Goal: Task Accomplishment & Management: Complete application form

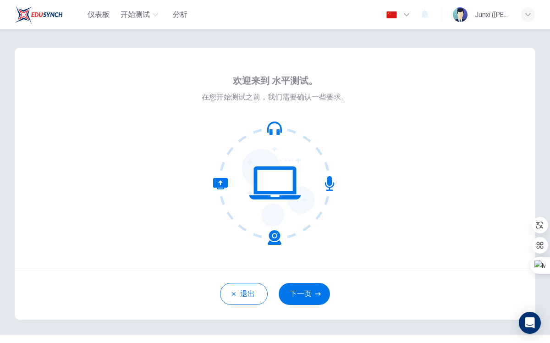
click at [268, 195] on icon at bounding box center [275, 183] width 124 height 124
click at [312, 295] on button "下一页" at bounding box center [304, 294] width 51 height 22
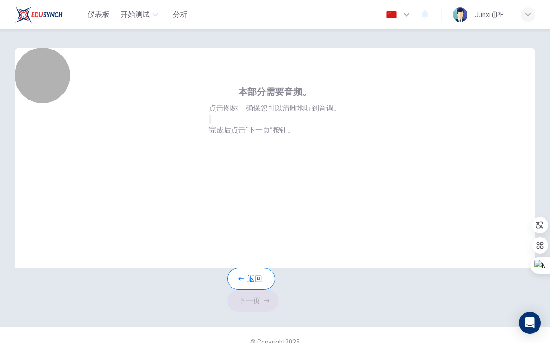
click at [211, 124] on button "button" at bounding box center [210, 119] width 2 height 9
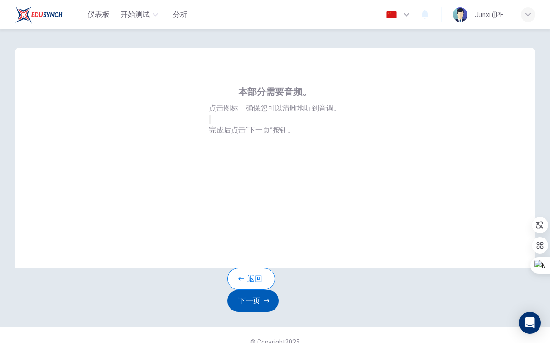
click at [279, 302] on button "下一页" at bounding box center [252, 301] width 51 height 22
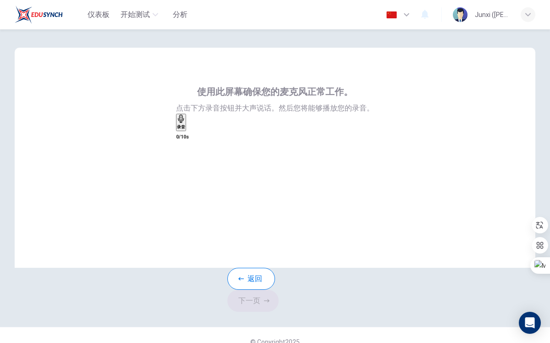
click at [185, 123] on icon "button" at bounding box center [181, 119] width 8 height 8
click at [185, 173] on icon "button" at bounding box center [181, 177] width 8 height 8
click at [187, 123] on icon "button" at bounding box center [183, 119] width 8 height 8
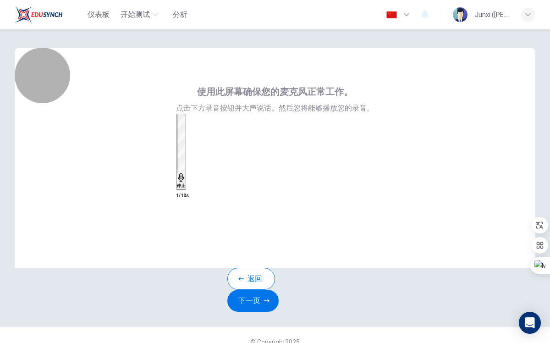
click at [185, 173] on icon "button" at bounding box center [181, 177] width 8 height 8
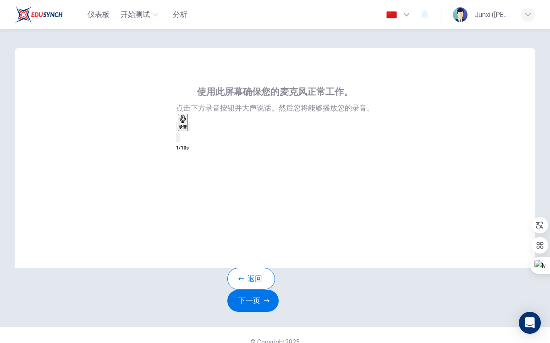
click at [319, 143] on div "录音" at bounding box center [275, 128] width 198 height 29
click at [189, 128] on icon "button" at bounding box center [189, 128] width 0 height 0
click at [198, 138] on icon "button" at bounding box center [195, 134] width 8 height 8
click at [238, 290] on button "返回" at bounding box center [251, 279] width 48 height 22
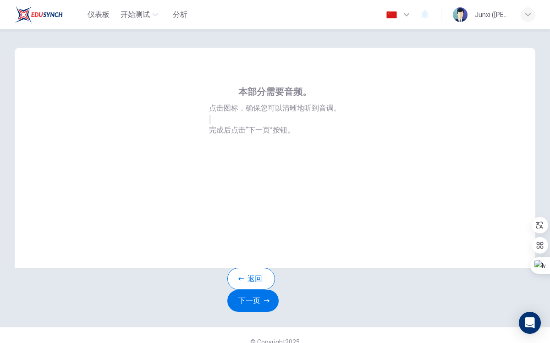
click at [211, 124] on button "button" at bounding box center [210, 119] width 2 height 9
click at [210, 121] on icon "button" at bounding box center [210, 121] width 0 height 0
click at [279, 298] on button "下一页" at bounding box center [252, 301] width 51 height 22
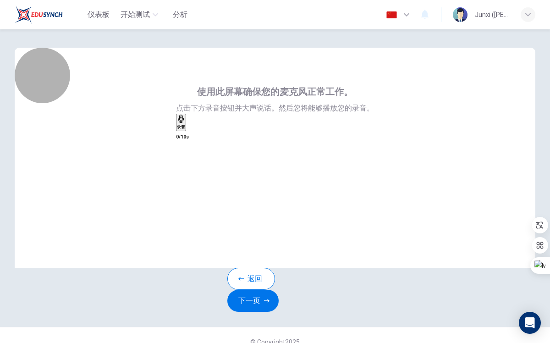
click at [185, 130] on h6 "录音" at bounding box center [181, 127] width 8 height 6
click at [185, 183] on h6 "停止" at bounding box center [181, 186] width 8 height 6
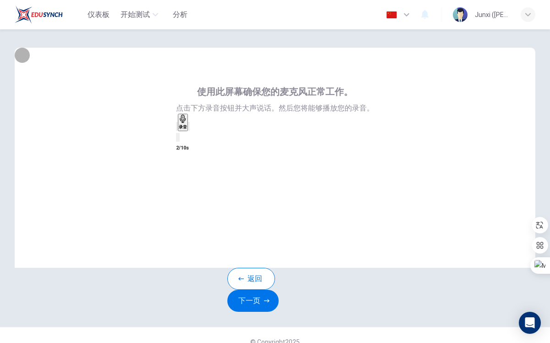
click at [189, 128] on icon "button" at bounding box center [189, 128] width 0 height 0
click at [279, 291] on button "下一页" at bounding box center [252, 301] width 51 height 22
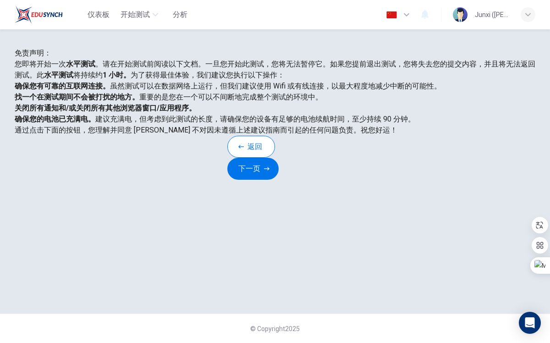
scroll to position [89, 0]
click at [279, 180] on button "下一页" at bounding box center [252, 169] width 51 height 22
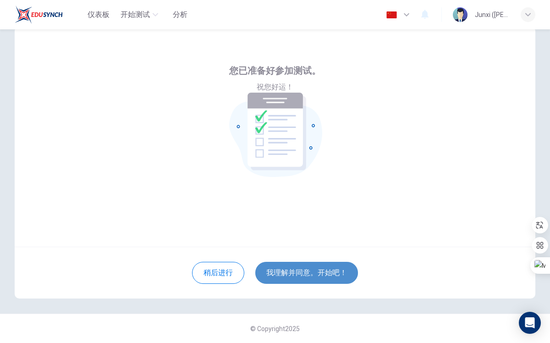
click at [290, 279] on button "我理解并同意。开始吧！" at bounding box center [306, 273] width 103 height 22
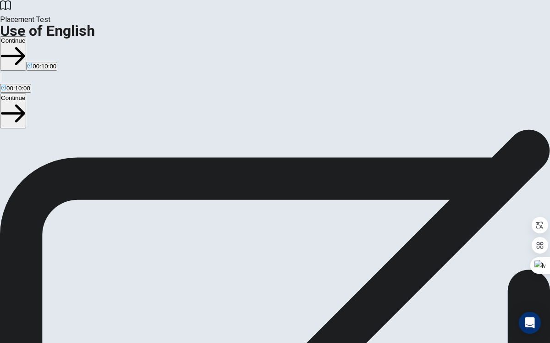
click at [226, 234] on span "You will answer 30 questions in total: • 15 grammar questions • 15 vocabulary q…" at bounding box center [113, 217] width 226 height 174
click at [226, 236] on span "You will answer 30 questions in total: • 15 grammar questions • 15 vocabulary q…" at bounding box center [113, 149] width 226 height 174
click at [26, 93] on button "Continue" at bounding box center [13, 110] width 26 height 34
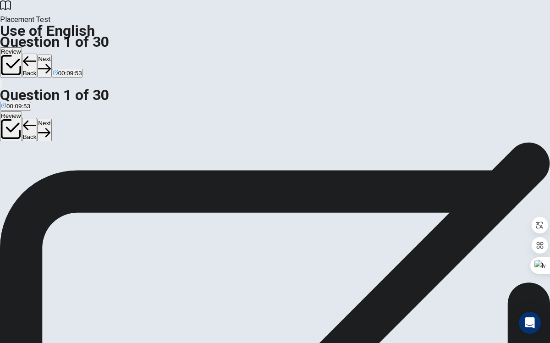
click at [446, 113] on div "Question 1 She ____ be happy with the results. A are B was C did D will" at bounding box center [275, 93] width 550 height 38
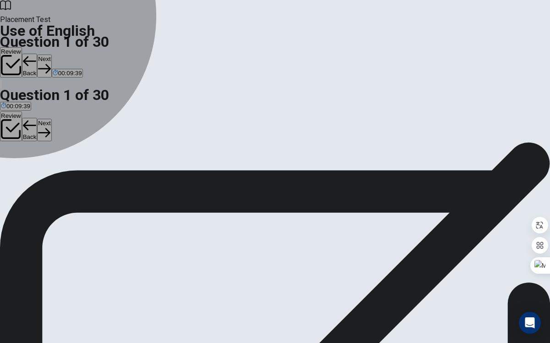
click at [43, 104] on div "D" at bounding box center [38, 100] width 9 height 7
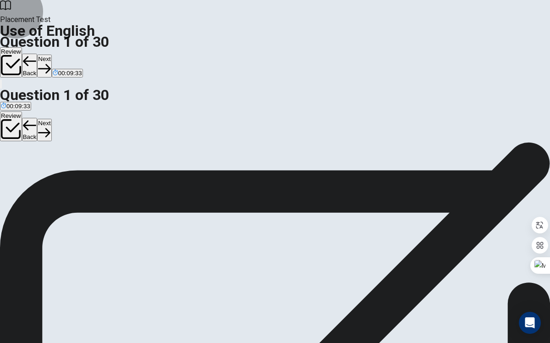
click at [51, 119] on button "Next" at bounding box center [44, 130] width 14 height 22
click at [223, 111] on div "Review Back Next" at bounding box center [275, 126] width 550 height 31
click at [226, 84] on h4 "Question 2" at bounding box center [275, 79] width 550 height 11
click at [225, 84] on h4 "Question 2" at bounding box center [275, 79] width 550 height 11
click at [166, 111] on div "Review Back Next" at bounding box center [275, 126] width 550 height 31
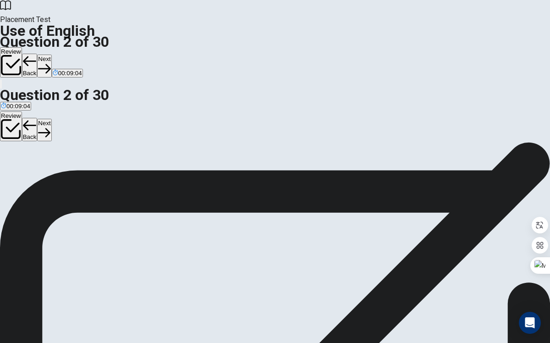
click at [37, 104] on div "C" at bounding box center [32, 100] width 9 height 7
click at [57, 112] on button "D selling" at bounding box center [47, 104] width 19 height 16
click at [37, 111] on span "sell" at bounding box center [32, 107] width 9 height 7
click at [14, 112] on button "A sells" at bounding box center [7, 104] width 14 height 16
click at [37, 111] on span "sell" at bounding box center [32, 107] width 9 height 7
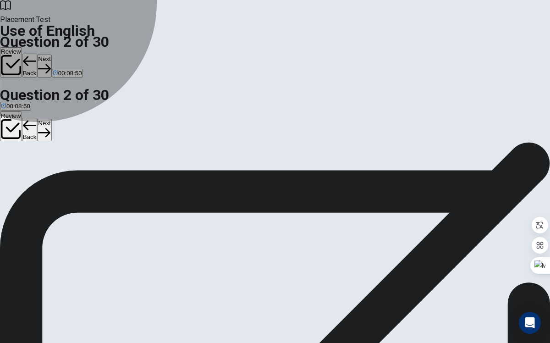
click at [57, 112] on button "D selling" at bounding box center [47, 104] width 19 height 16
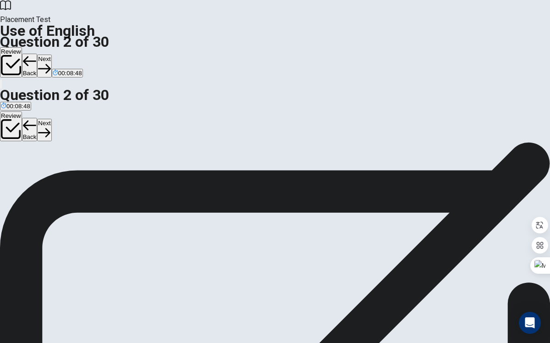
click at [51, 119] on button "Next" at bounding box center [44, 130] width 14 height 22
click at [326, 100] on div "00:08:47" at bounding box center [275, 105] width 550 height 11
click at [330, 111] on div "Review Back Next" at bounding box center [275, 126] width 550 height 31
click at [30, 104] on div "B" at bounding box center [24, 100] width 12 height 7
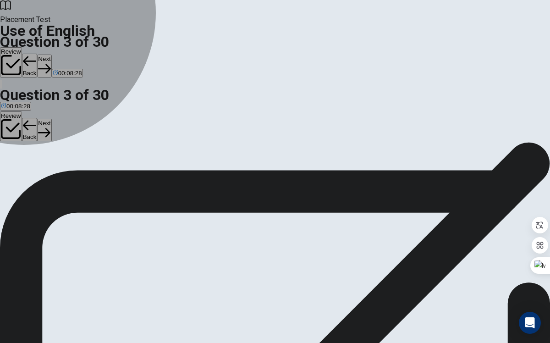
click at [59, 111] on span "have read" at bounding box center [45, 107] width 27 height 7
click at [30, 111] on span "read" at bounding box center [24, 107] width 12 height 7
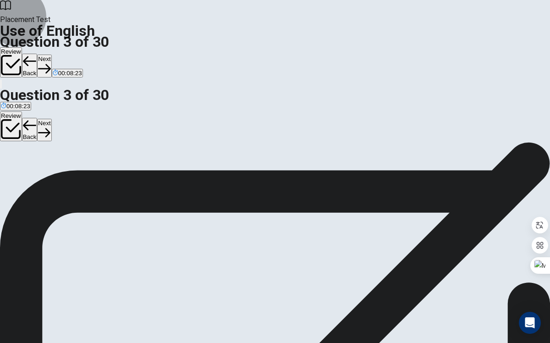
click at [51, 119] on button "Next" at bounding box center [44, 130] width 14 height 22
click at [94, 95] on span "I ____ the news this morning." at bounding box center [47, 90] width 94 height 9
click at [43, 112] on button "C saw" at bounding box center [36, 104] width 13 height 16
click at [42, 111] on span "saw" at bounding box center [36, 107] width 11 height 7
click at [29, 111] on span "sees" at bounding box center [22, 107] width 13 height 7
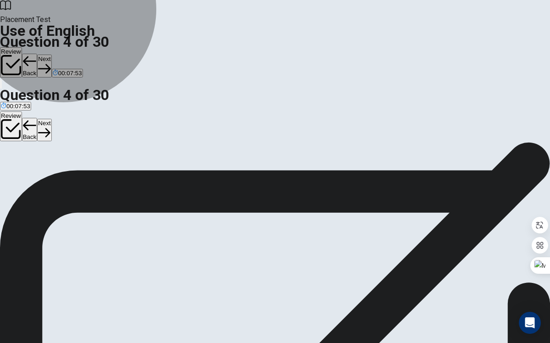
click at [15, 112] on button "A seen" at bounding box center [7, 104] width 15 height 16
click at [30, 112] on button "B sees" at bounding box center [22, 104] width 15 height 16
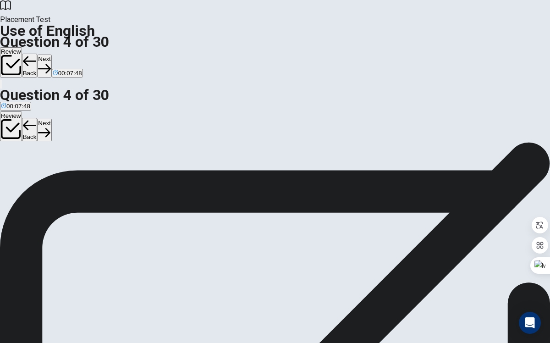
click at [43, 112] on button "C saw" at bounding box center [36, 104] width 13 height 16
click at [62, 112] on button "D seeing" at bounding box center [53, 104] width 20 height 16
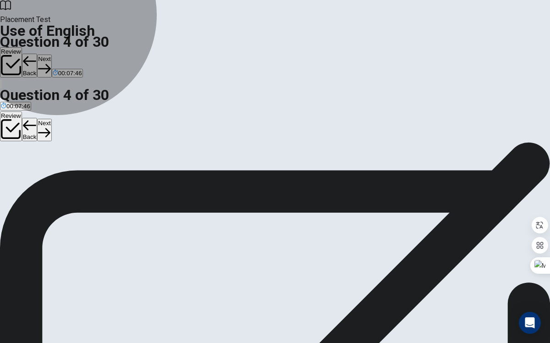
click at [30, 112] on button "B sees" at bounding box center [22, 104] width 15 height 16
click at [15, 112] on button "A seen" at bounding box center [7, 104] width 15 height 16
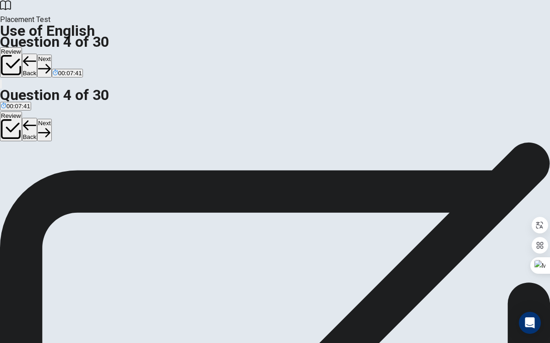
click at [51, 119] on button "Next" at bounding box center [44, 130] width 14 height 22
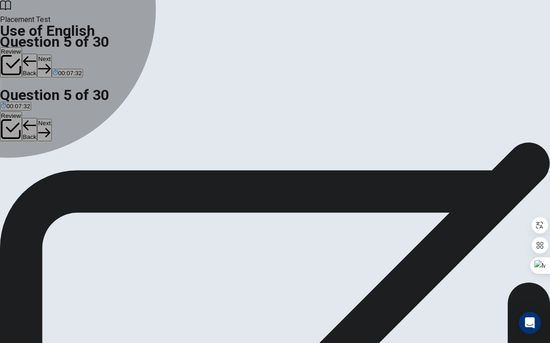
click at [70, 104] on div "D" at bounding box center [59, 100] width 21 height 7
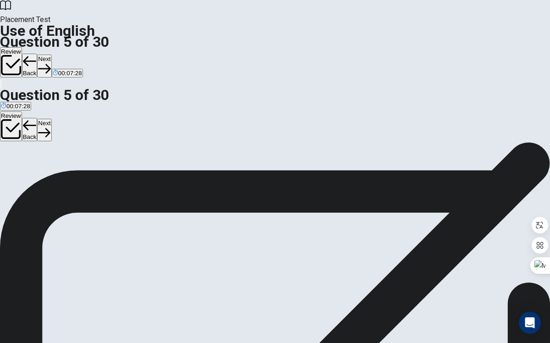
click at [51, 119] on button "Next" at bounding box center [44, 130] width 14 height 22
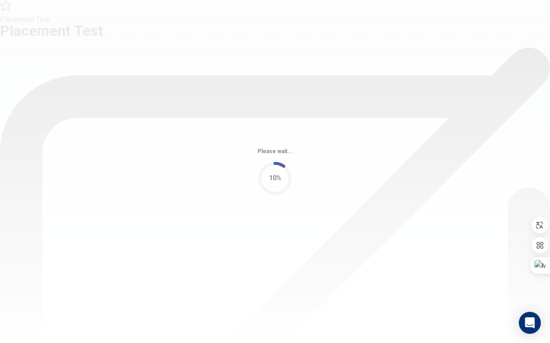
scroll to position [0, 0]
click at [510, 73] on div "Please wait... 10%" at bounding box center [275, 171] width 550 height 343
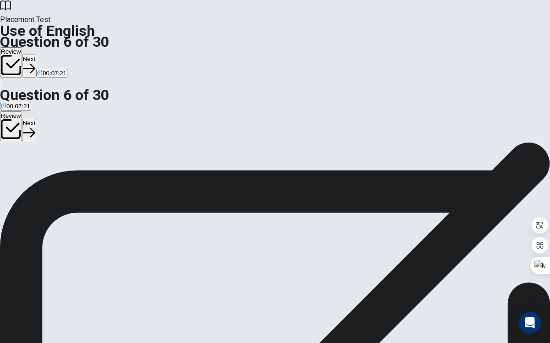
scroll to position [25, 0]
click at [35, 147] on div "B" at bounding box center [24, 143] width 21 height 7
click at [36, 119] on button "Next" at bounding box center [29, 130] width 14 height 22
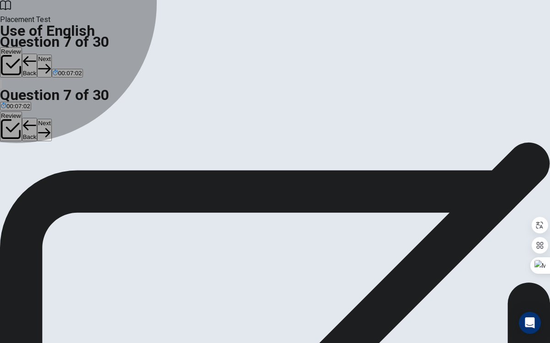
click at [40, 154] on button "C shoe" at bounding box center [32, 147] width 15 height 16
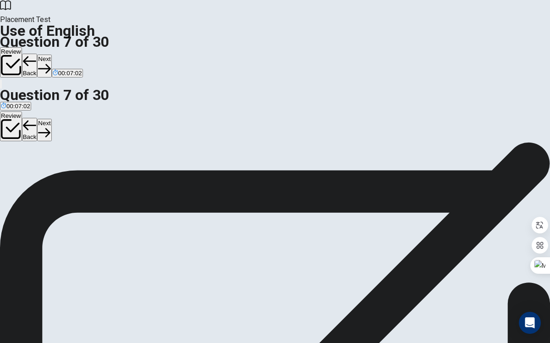
click at [25, 154] on span "hat" at bounding box center [20, 150] width 9 height 7
drag, startPoint x: 297, startPoint y: 137, endPoint x: 260, endPoint y: 136, distance: 37.6
click at [260, 136] on div "Question 7 She wears a ____ on her wrist." at bounding box center [275, 128] width 550 height 22
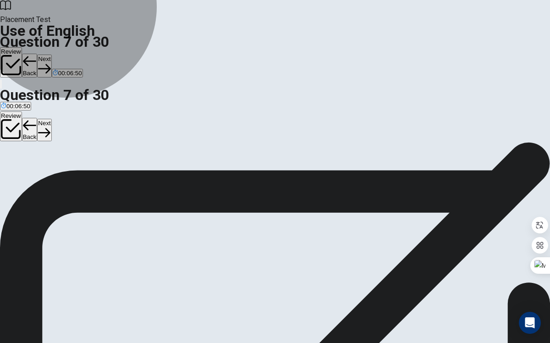
click at [58, 154] on button "D watch" at bounding box center [49, 147] width 18 height 16
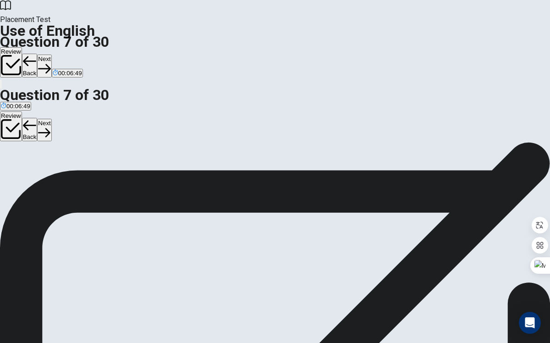
click at [40, 154] on button "C shoe" at bounding box center [32, 147] width 15 height 16
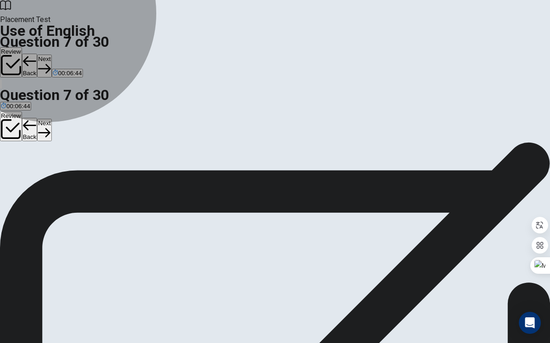
click at [26, 154] on button "B hat" at bounding box center [20, 147] width 11 height 16
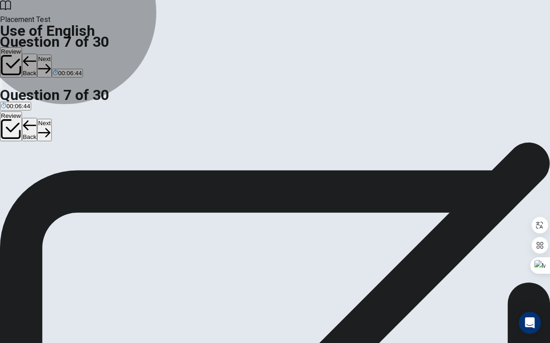
click at [15, 154] on button "A scarf" at bounding box center [7, 147] width 15 height 16
click at [58, 154] on button "D watch" at bounding box center [49, 147] width 18 height 16
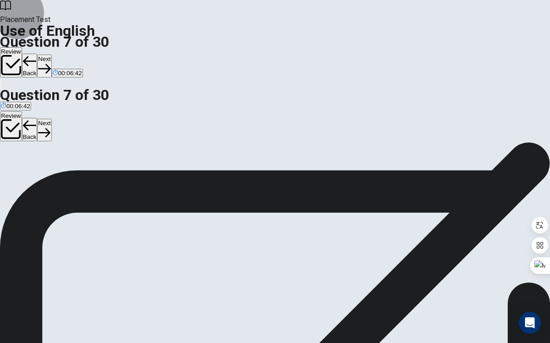
click at [51, 119] on button "Next" at bounding box center [44, 130] width 14 height 22
click at [267, 123] on h4 "Question 8" at bounding box center [275, 122] width 550 height 11
click at [51, 154] on button "C kicks" at bounding box center [43, 147] width 16 height 16
click at [51, 119] on button "Next" at bounding box center [44, 130] width 14 height 22
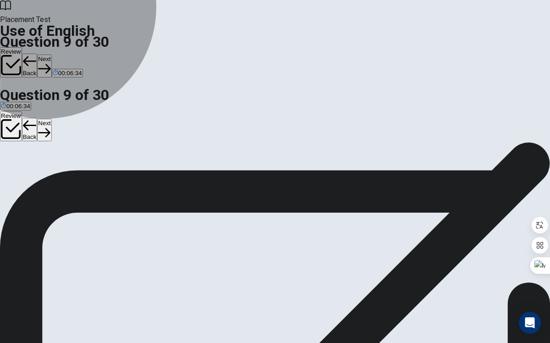
click at [66, 154] on button "D coffee" at bounding box center [57, 147] width 18 height 16
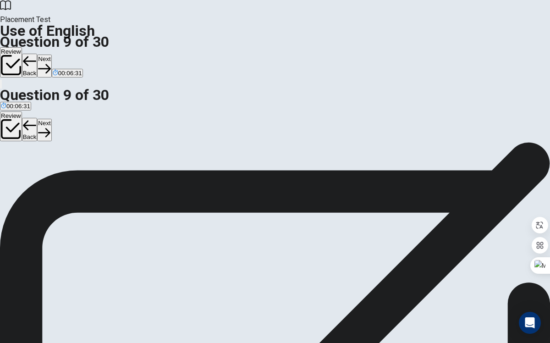
click at [51, 119] on button "Next" at bounding box center [44, 130] width 14 height 22
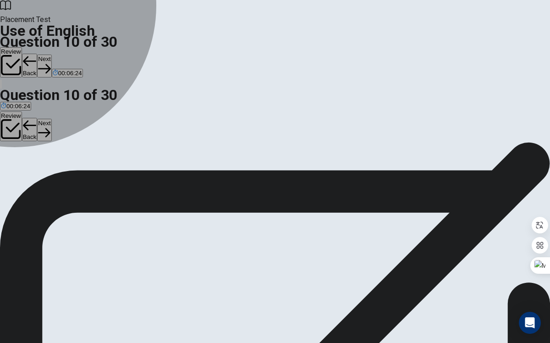
click at [33, 147] on div "C" at bounding box center [30, 143] width 7 height 7
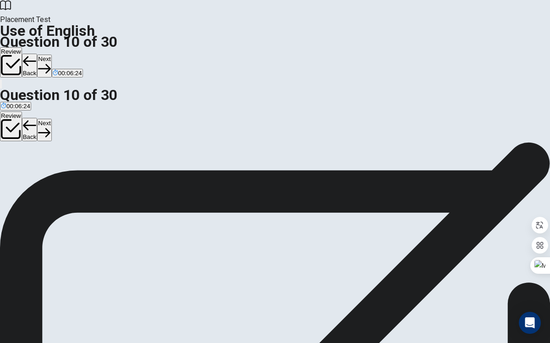
click at [26, 154] on button "B does" at bounding box center [18, 147] width 15 height 16
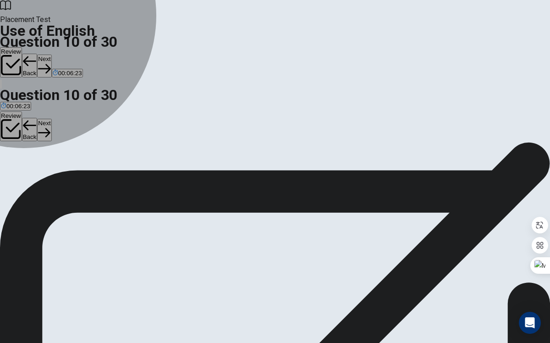
click at [10, 154] on span "are" at bounding box center [5, 150] width 9 height 7
click at [33, 154] on span "do" at bounding box center [30, 150] width 7 height 7
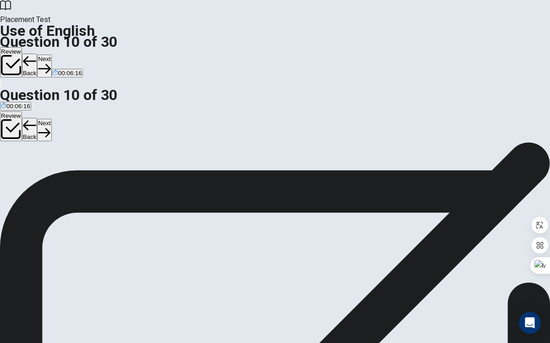
click at [51, 119] on button "Next" at bounding box center [44, 130] width 14 height 22
click at [15, 134] on div "A" at bounding box center [8, 130] width 14 height 7
click at [36, 119] on button "Next" at bounding box center [29, 130] width 14 height 22
click at [31, 141] on span "Did" at bounding box center [26, 137] width 9 height 7
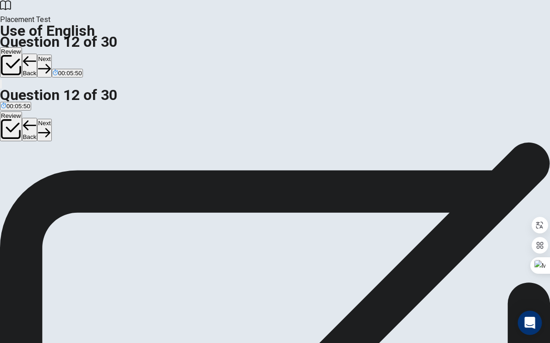
click at [538, 324] on div "Open Intercom Messenger" at bounding box center [530, 323] width 24 height 24
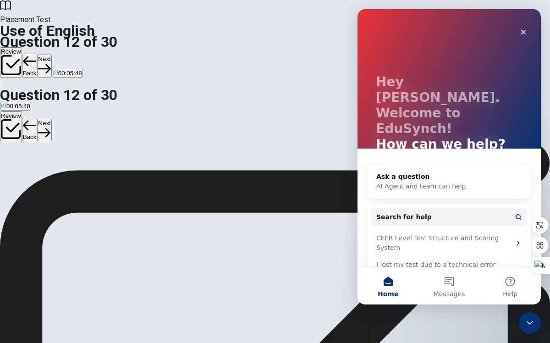
scroll to position [0, 0]
click at [11, 142] on button "A Are" at bounding box center [5, 134] width 11 height 16
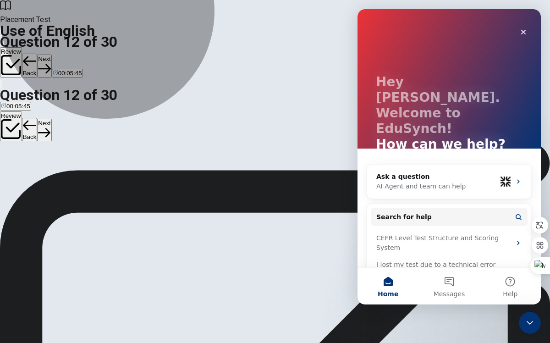
click at [48, 142] on button "D Does" at bounding box center [40, 134] width 16 height 16
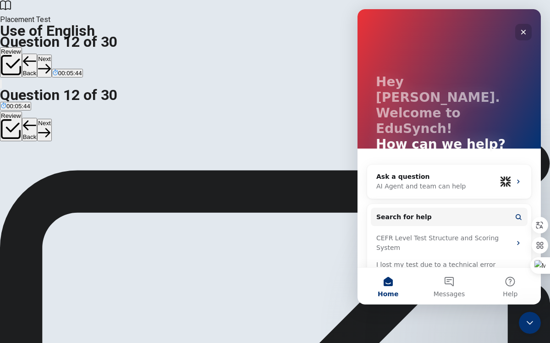
click at [527, 37] on div "Close" at bounding box center [523, 32] width 16 height 16
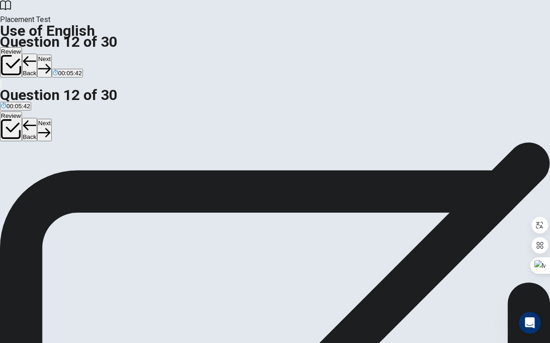
click at [32, 142] on button "C Did" at bounding box center [26, 134] width 11 height 16
click at [51, 119] on button "Next" at bounding box center [44, 130] width 14 height 22
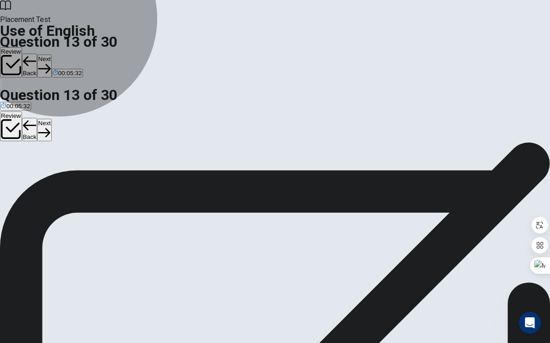
click at [67, 142] on button "D bought" at bounding box center [56, 134] width 21 height 16
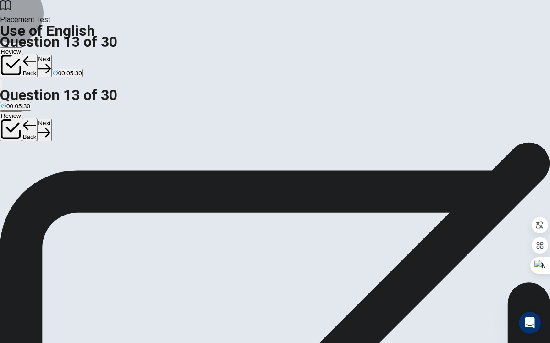
click at [51, 119] on button "Next" at bounding box center [44, 130] width 14 height 22
click at [30, 142] on button "A am writing" at bounding box center [15, 134] width 30 height 16
click at [51, 119] on button "Next" at bounding box center [44, 130] width 14 height 22
click at [27, 142] on button "B Blue" at bounding box center [20, 134] width 14 height 16
click at [51, 119] on button "Next" at bounding box center [44, 130] width 14 height 22
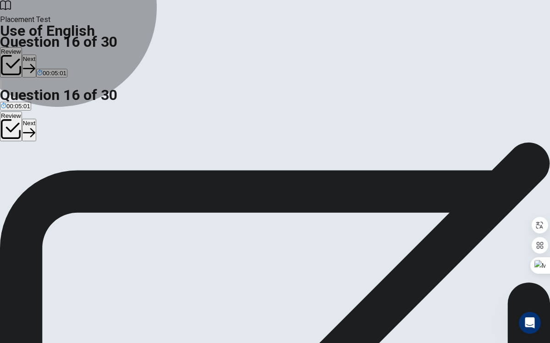
click at [69, 179] on span "take temporarily" at bounding box center [47, 175] width 44 height 7
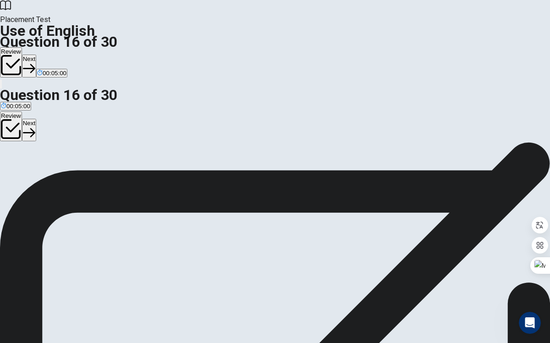
click at [36, 119] on button "Next" at bounding box center [29, 130] width 14 height 22
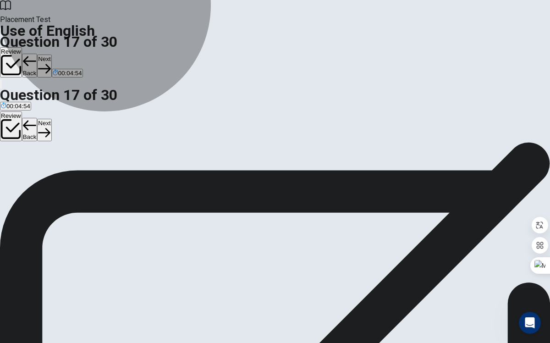
click at [22, 180] on button "A smooth" at bounding box center [11, 172] width 22 height 16
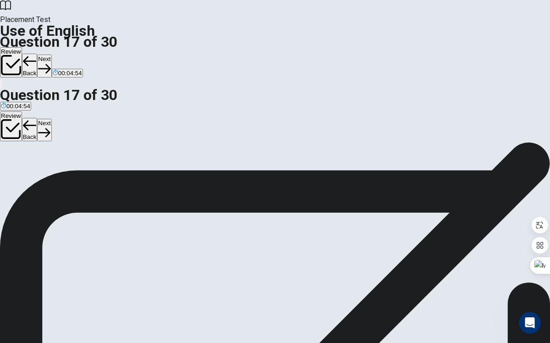
click at [42, 180] on button "B bumpy" at bounding box center [32, 172] width 20 height 16
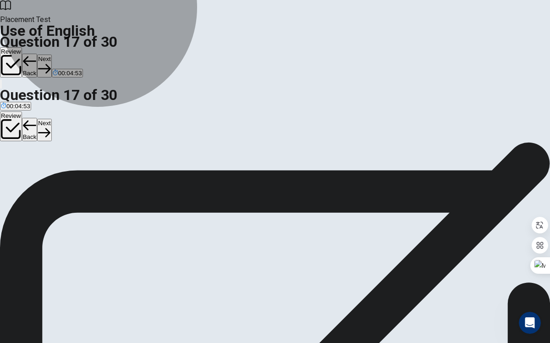
click at [68, 180] on button "D thin" at bounding box center [62, 172] width 12 height 16
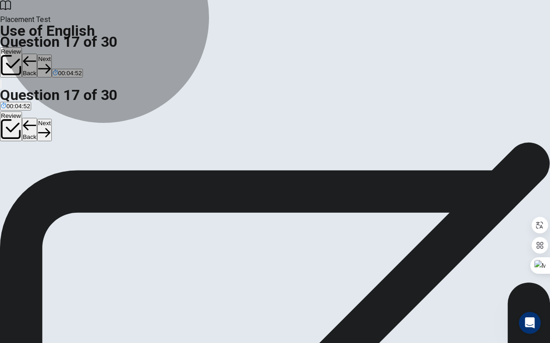
click at [56, 180] on button "C solid" at bounding box center [49, 172] width 14 height 16
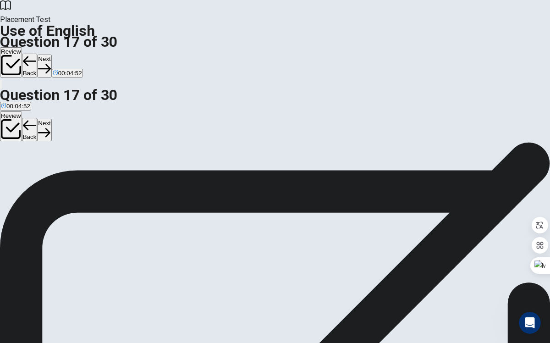
click at [303, 181] on div "A smooth B bumpy C solid D thin" at bounding box center [275, 172] width 550 height 16
click at [306, 181] on div "A smooth B bumpy C solid D thin" at bounding box center [275, 172] width 550 height 16
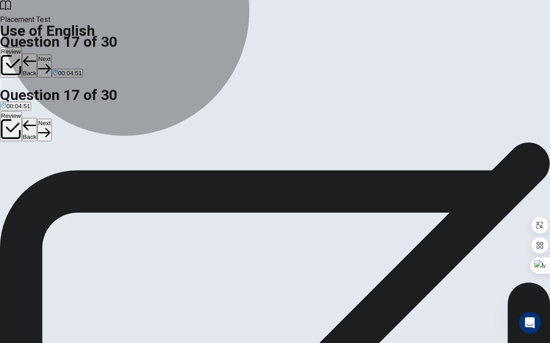
click at [42, 180] on button "B bumpy" at bounding box center [32, 172] width 20 height 16
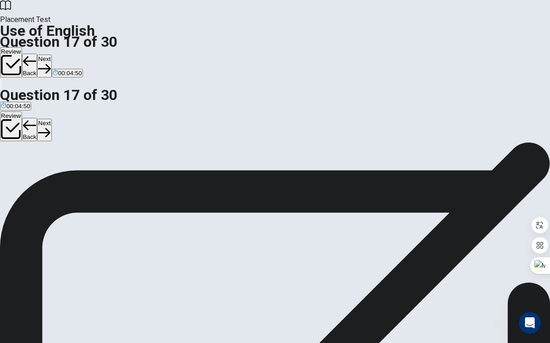
click at [51, 119] on button "Next" at bounding box center [44, 130] width 14 height 22
click at [264, 160] on div "Question 18 If something is “sufficient,” it is ___." at bounding box center [275, 153] width 550 height 22
click at [52, 180] on button "B impossible" at bounding box center [36, 172] width 31 height 16
click at [51, 119] on button "Next" at bounding box center [44, 130] width 14 height 22
click at [104, 163] on span "The opposite of “include” is ___." at bounding box center [52, 158] width 104 height 9
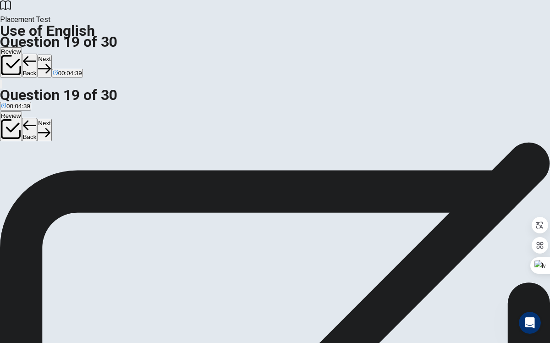
click at [104, 163] on span "The opposite of “include” is ___." at bounding box center [52, 158] width 104 height 9
drag, startPoint x: 301, startPoint y: 170, endPoint x: 263, endPoint y: 169, distance: 37.6
click at [104, 163] on span "The opposite of “include” is ___." at bounding box center [52, 158] width 104 height 9
click at [23, 180] on button "A mention" at bounding box center [11, 172] width 23 height 16
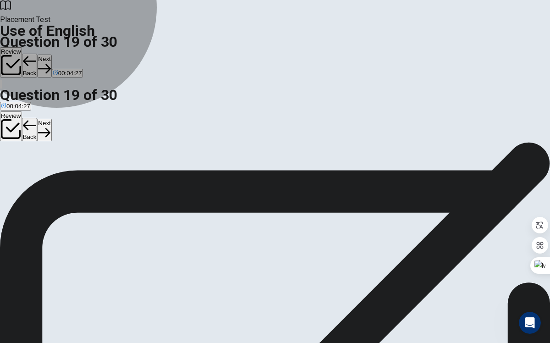
click at [40, 180] on button "B avoid" at bounding box center [31, 172] width 16 height 16
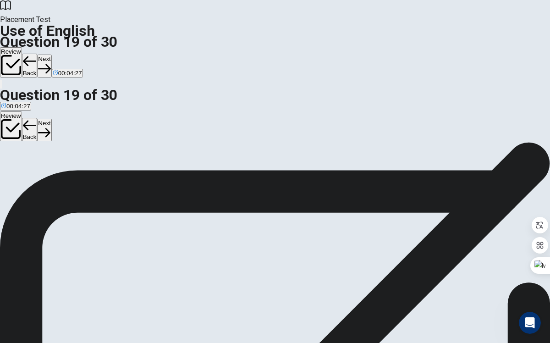
click at [261, 181] on div "A mention B avoid C omit D allow" at bounding box center [275, 172] width 550 height 16
click at [53, 180] on button "C omit" at bounding box center [46, 172] width 13 height 16
click at [260, 181] on div "A mention B avoid C omit D allow" at bounding box center [275, 172] width 550 height 16
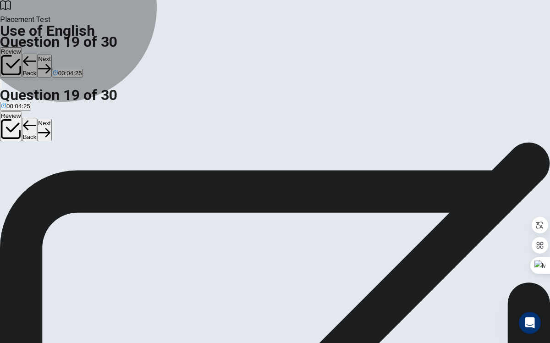
click at [69, 180] on button "D allow" at bounding box center [61, 172] width 16 height 16
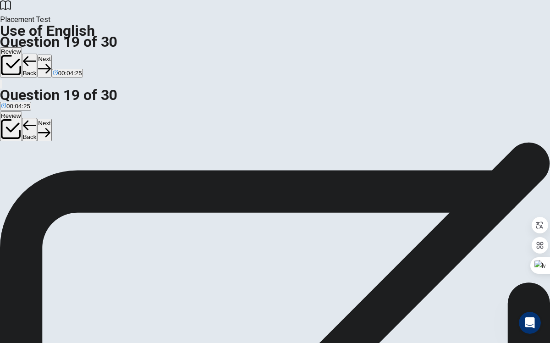
click at [23, 180] on button "A mention" at bounding box center [11, 172] width 23 height 16
click at [51, 119] on button "Next" at bounding box center [44, 130] width 14 height 22
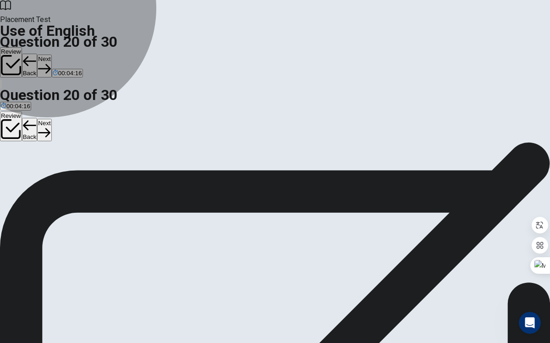
click at [24, 180] on button "B Are" at bounding box center [18, 172] width 11 height 16
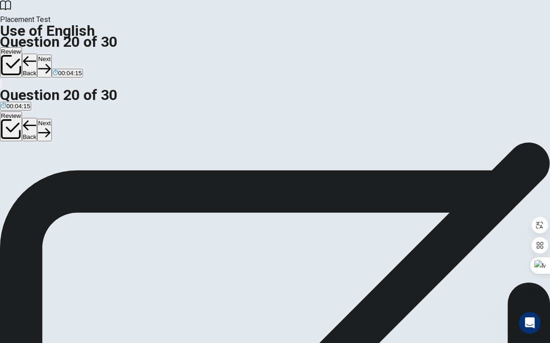
click at [51, 119] on button "Next" at bounding box center [44, 130] width 14 height 22
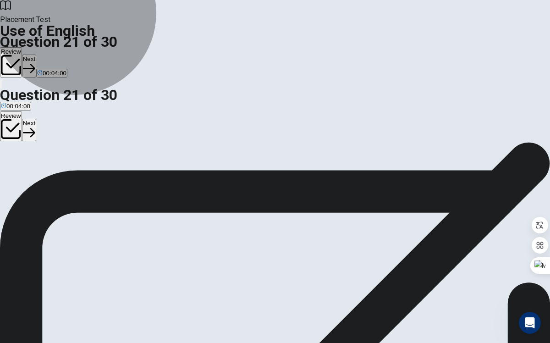
click at [69, 180] on button "D met" at bounding box center [63, 172] width 12 height 16
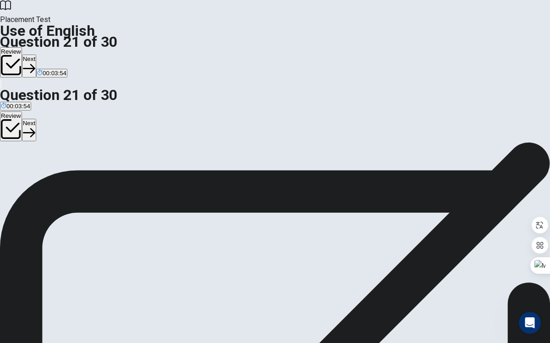
click at [36, 119] on button "Next" at bounding box center [29, 130] width 14 height 22
click at [66, 180] on button "B is planning" at bounding box center [50, 172] width 31 height 16
click at [51, 119] on button "Next" at bounding box center [44, 130] width 14 height 22
click at [249, 181] on div "A call B calling C called D will call" at bounding box center [275, 172] width 550 height 16
click at [69, 180] on button "D will call" at bounding box center [58, 172] width 21 height 16
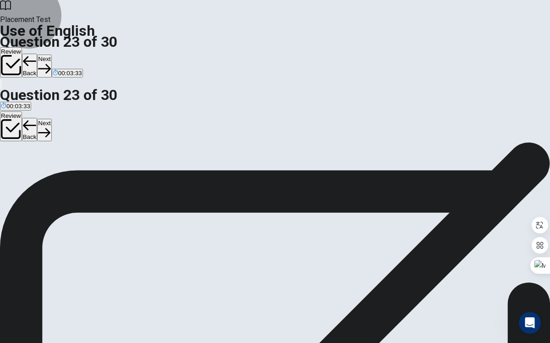
click at [51, 119] on button "Next" at bounding box center [44, 130] width 14 height 22
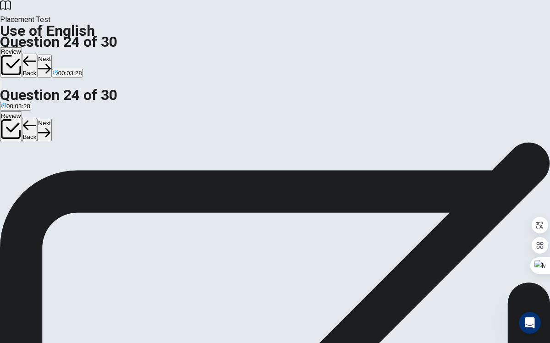
click at [55, 180] on button "D went" at bounding box center [47, 172] width 15 height 16
click at [51, 119] on button "Next" at bounding box center [44, 130] width 14 height 22
click at [40, 180] on button "C hat" at bounding box center [34, 172] width 11 height 16
click at [30, 180] on button "B belt" at bounding box center [24, 172] width 12 height 16
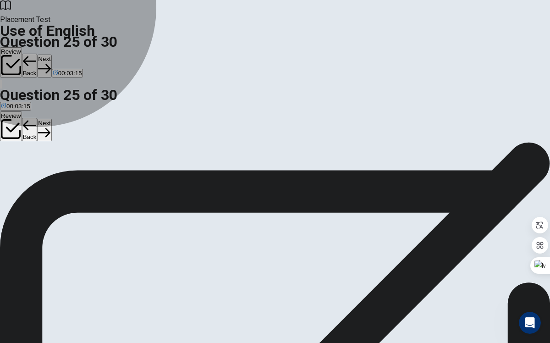
click at [40, 180] on button "C hat" at bounding box center [34, 172] width 11 height 16
click at [30, 180] on button "B belt" at bounding box center [24, 172] width 12 height 16
click at [40, 180] on button "C hat" at bounding box center [34, 172] width 11 height 16
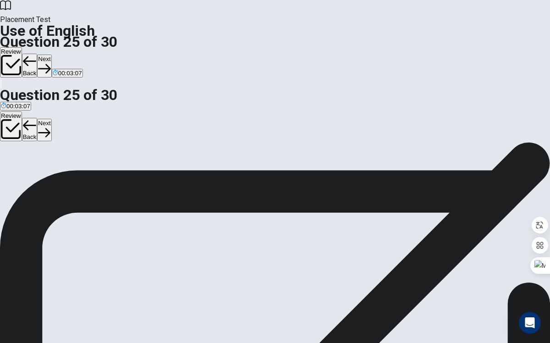
click at [30, 180] on button "B belt" at bounding box center [24, 172] width 12 height 16
click at [40, 180] on button "C hat" at bounding box center [34, 172] width 11 height 16
click at [55, 180] on button "D scarf" at bounding box center [47, 172] width 15 height 16
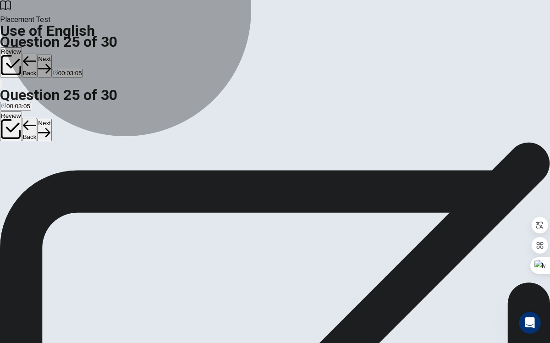
click at [40, 180] on button "C hat" at bounding box center [34, 172] width 11 height 16
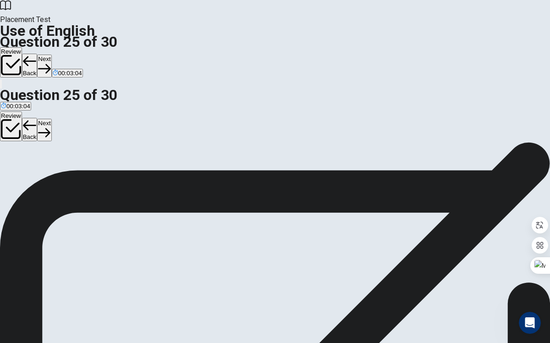
click at [55, 180] on button "D scarf" at bounding box center [47, 172] width 15 height 16
click at [40, 180] on button "C hat" at bounding box center [34, 172] width 11 height 16
click at [55, 180] on button "D scarf" at bounding box center [47, 172] width 15 height 16
click at [40, 180] on button "C hat" at bounding box center [34, 172] width 11 height 16
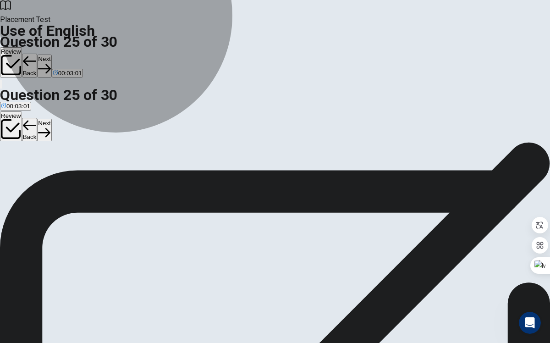
click at [55, 180] on button "D scarf" at bounding box center [47, 172] width 15 height 16
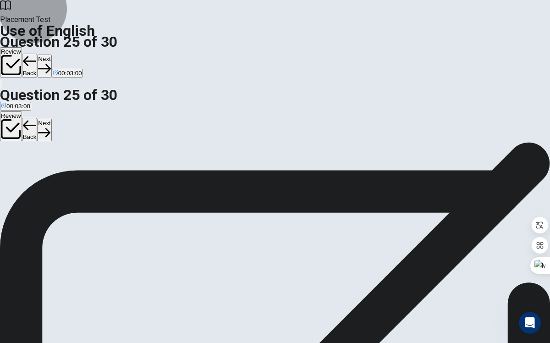
click at [51, 119] on button "Next" at bounding box center [44, 130] width 14 height 22
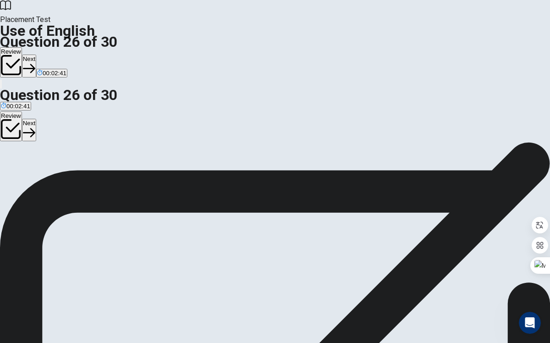
click at [77, 180] on button "D radio" at bounding box center [70, 172] width 16 height 16
click at [36, 119] on button "Next" at bounding box center [29, 130] width 14 height 22
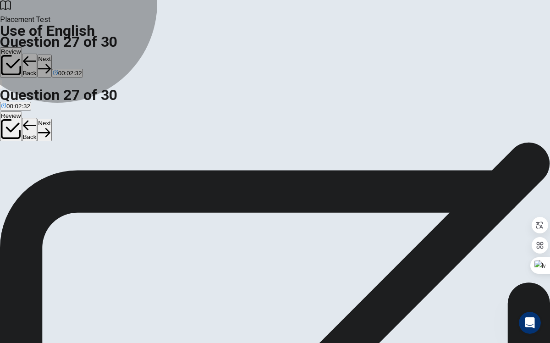
click at [59, 180] on button "D quiet" at bounding box center [51, 172] width 15 height 16
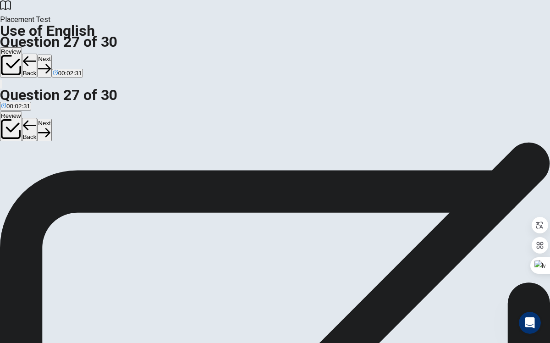
click at [51, 119] on button "Next" at bounding box center [44, 130] width 14 height 22
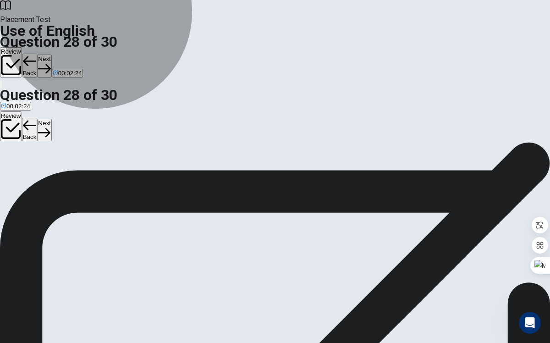
click at [19, 180] on button "A Ignore" at bounding box center [9, 172] width 19 height 16
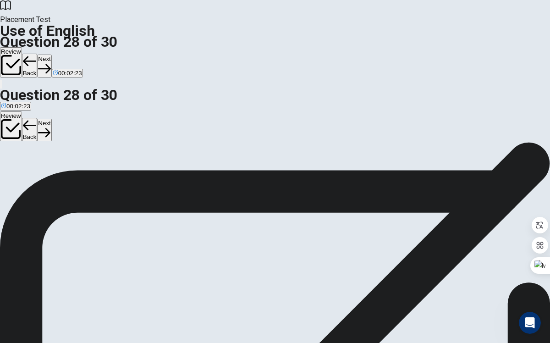
click at [36, 180] on button "B Avoid" at bounding box center [27, 172] width 17 height 16
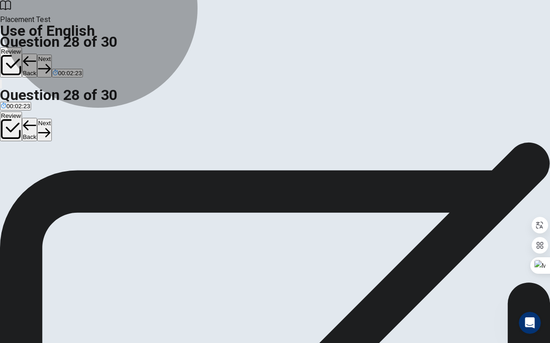
click at [19, 180] on button "A Ignore" at bounding box center [9, 172] width 19 height 16
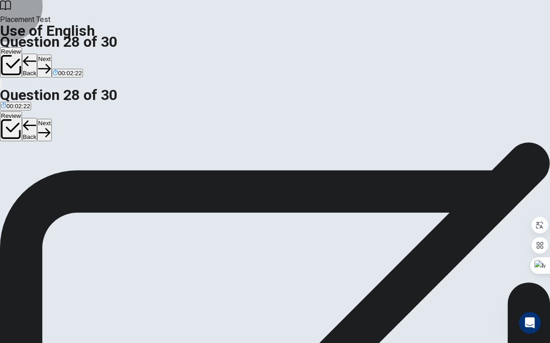
click at [51, 119] on button "Next" at bounding box center [44, 130] width 14 height 22
click at [23, 180] on button "A sandals" at bounding box center [11, 172] width 23 height 16
click at [51, 119] on button "Next" at bounding box center [44, 130] width 14 height 22
click at [26, 180] on button "A will meet" at bounding box center [13, 172] width 26 height 16
click at [60, 180] on button "B will meeting" at bounding box center [43, 172] width 34 height 16
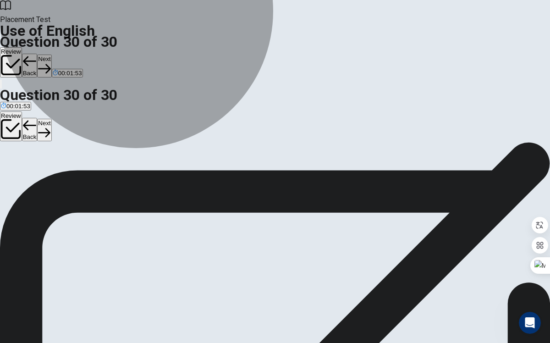
click at [26, 180] on button "A will meet" at bounding box center [13, 172] width 26 height 16
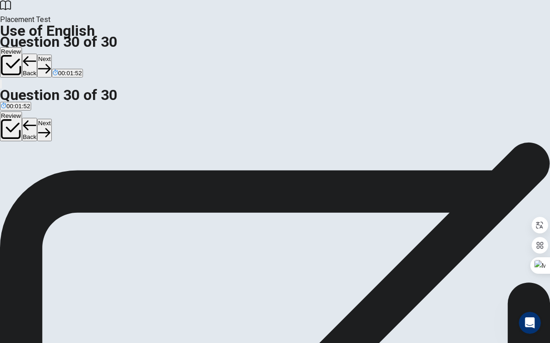
click at [505, 111] on div "Review Back Next" at bounding box center [275, 126] width 550 height 31
click at [51, 119] on button "Next" at bounding box center [44, 130] width 14 height 22
click at [38, 118] on button "Back" at bounding box center [30, 130] width 16 height 24
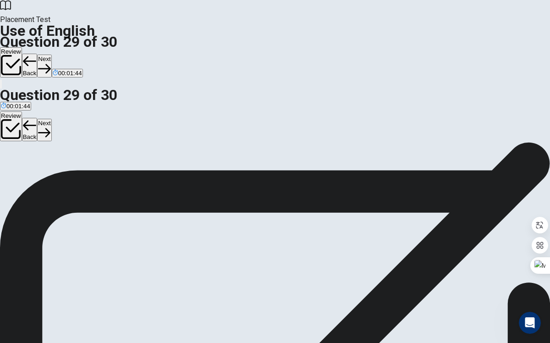
click at [38, 118] on button "Back" at bounding box center [30, 130] width 16 height 24
click at [22, 111] on button "Review" at bounding box center [11, 126] width 22 height 30
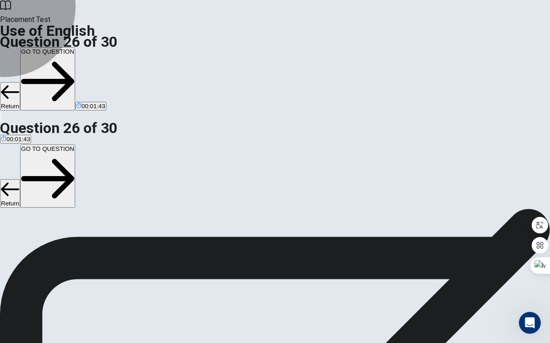
click at [75, 144] on button "GO TO QUESTION" at bounding box center [47, 175] width 55 height 63
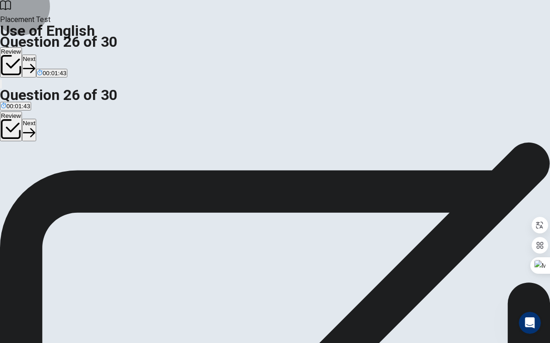
click at [22, 111] on button "Review" at bounding box center [11, 126] width 22 height 30
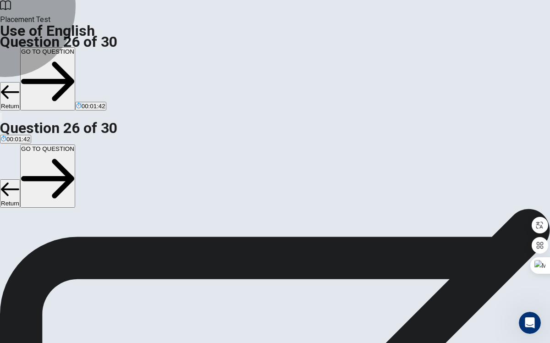
click at [75, 144] on button "GO TO QUESTION" at bounding box center [47, 175] width 55 height 63
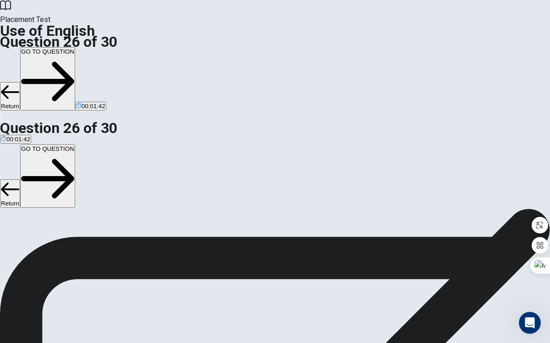
scroll to position [0, 0]
click at [75, 144] on button "GO TO QUESTION" at bounding box center [47, 175] width 55 height 63
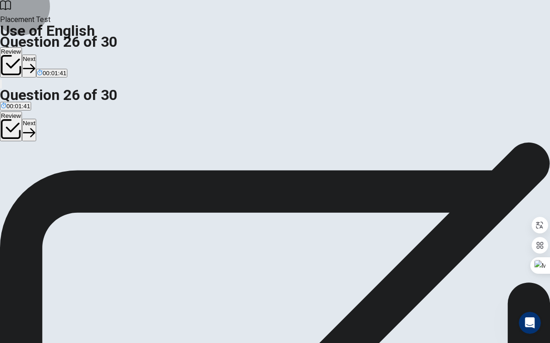
click at [22, 111] on button "Review" at bounding box center [11, 126] width 22 height 30
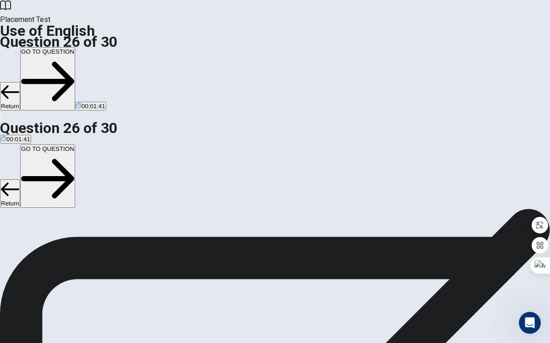
scroll to position [79, 0]
click at [75, 144] on button "GO TO QUESTION" at bounding box center [47, 175] width 55 height 63
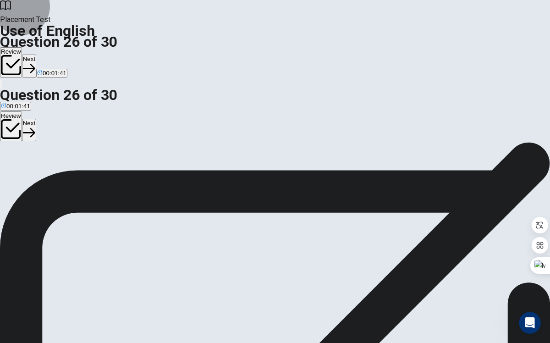
click at [22, 111] on button "Review" at bounding box center [11, 126] width 22 height 30
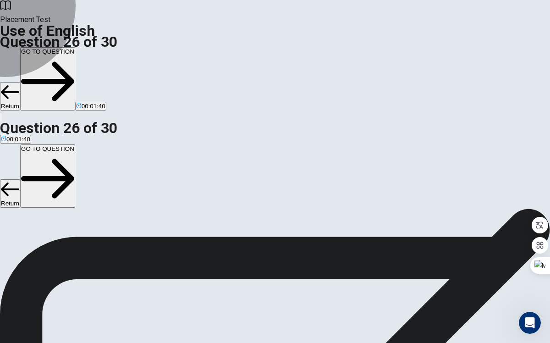
scroll to position [126, 0]
click at [75, 144] on button "GO TO QUESTION" at bounding box center [47, 175] width 55 height 63
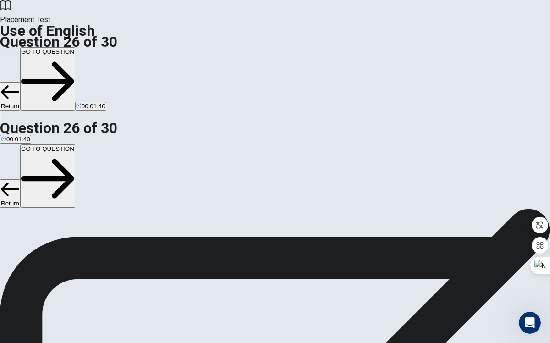
scroll to position [0, 0]
click at [75, 144] on button "GO TO QUESTION" at bounding box center [47, 175] width 55 height 63
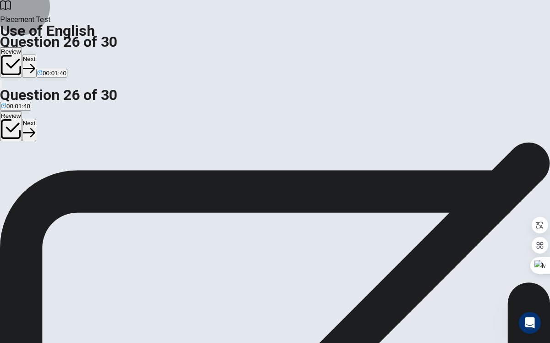
click at [22, 111] on button "Review" at bounding box center [11, 126] width 22 height 30
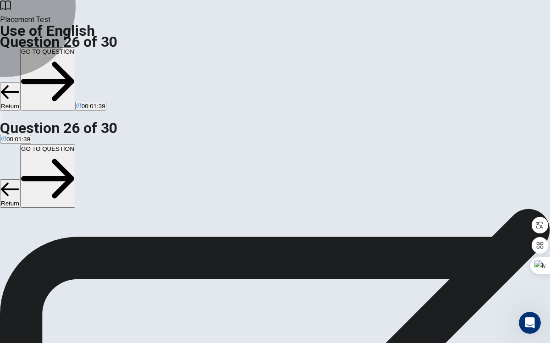
click at [75, 144] on button "GO TO QUESTION" at bounding box center [47, 175] width 55 height 63
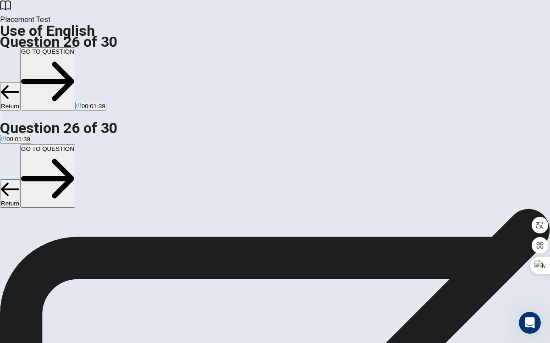
scroll to position [0, 0]
click at [75, 144] on button "GO TO QUESTION" at bounding box center [47, 175] width 55 height 63
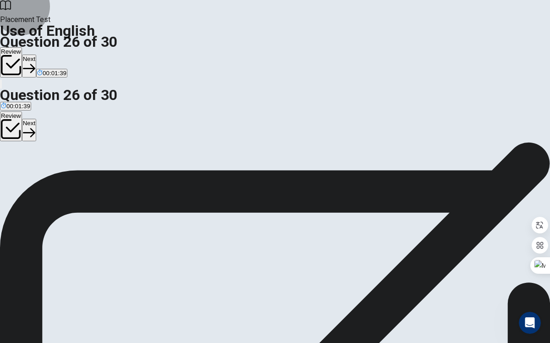
click at [22, 111] on button "Review" at bounding box center [11, 126] width 22 height 30
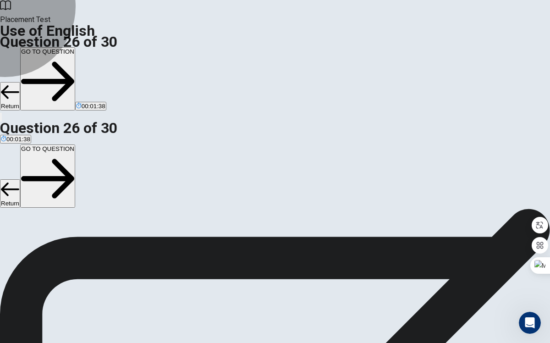
click at [75, 144] on button "GO TO QUESTION" at bounding box center [47, 175] width 55 height 63
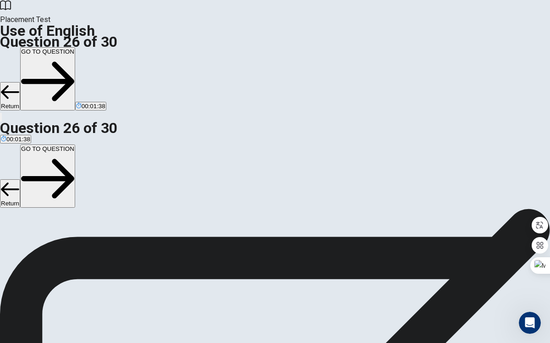
scroll to position [0, 0]
click at [75, 144] on button "GO TO QUESTION" at bounding box center [47, 175] width 55 height 63
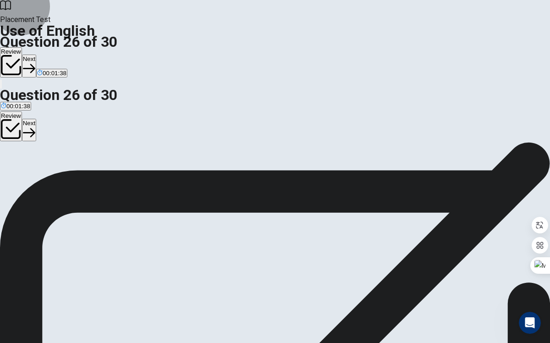
click at [22, 111] on button "Review" at bounding box center [11, 126] width 22 height 30
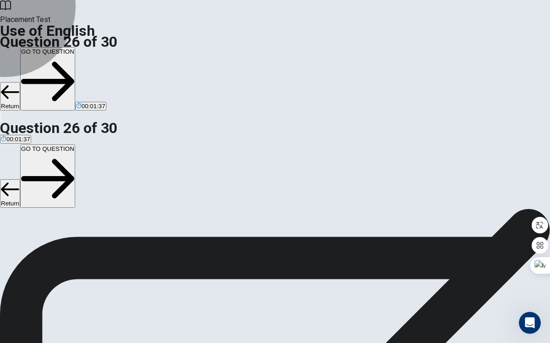
click at [75, 144] on button "GO TO QUESTION" at bounding box center [47, 175] width 55 height 63
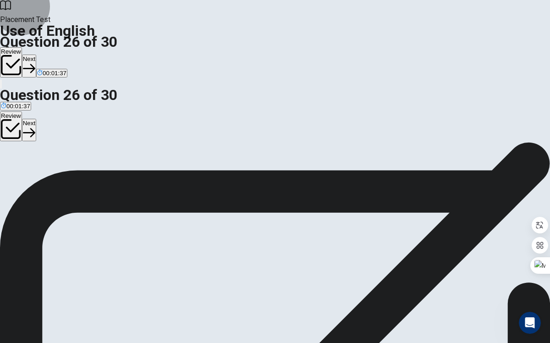
click at [22, 111] on button "Review" at bounding box center [11, 126] width 22 height 30
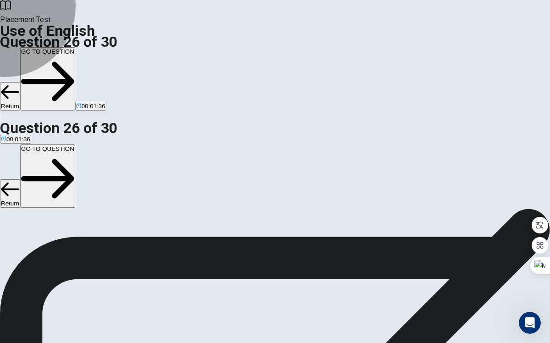
click at [75, 144] on button "GO TO QUESTION" at bounding box center [47, 175] width 55 height 63
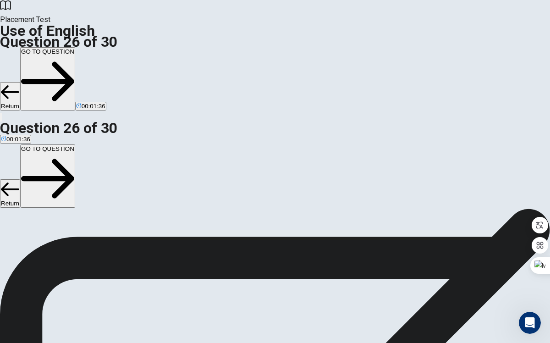
scroll to position [0, 0]
click at [75, 144] on button "GO TO QUESTION" at bounding box center [47, 175] width 55 height 63
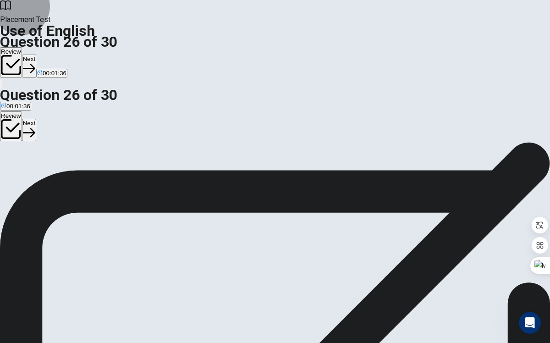
click at [22, 111] on button "Review" at bounding box center [11, 126] width 22 height 30
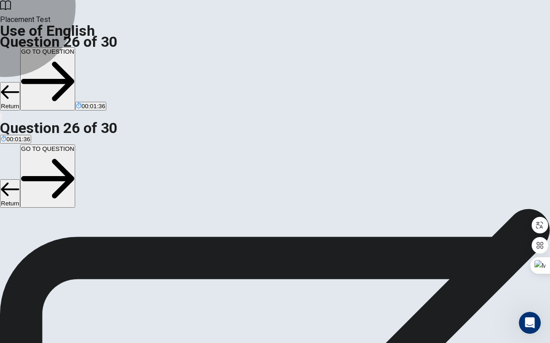
click at [75, 144] on button "GO TO QUESTION" at bounding box center [47, 175] width 55 height 63
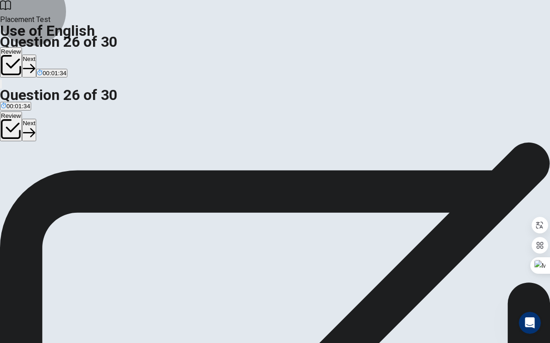
click at [22, 111] on button "Review" at bounding box center [11, 126] width 22 height 30
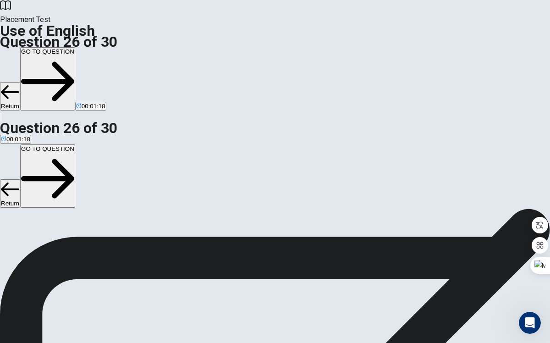
click at [20, 179] on button "Return" at bounding box center [10, 193] width 20 height 28
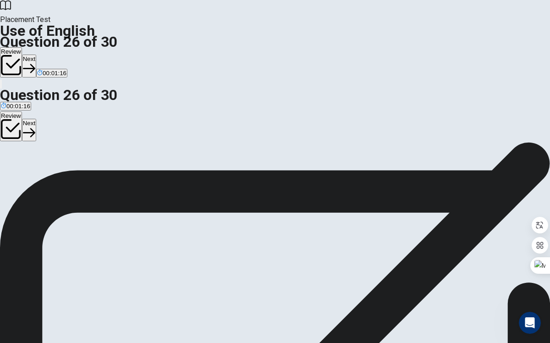
click at [15, 180] on button "A book" at bounding box center [7, 172] width 15 height 16
click at [77, 180] on button "D radio" at bounding box center [70, 172] width 16 height 16
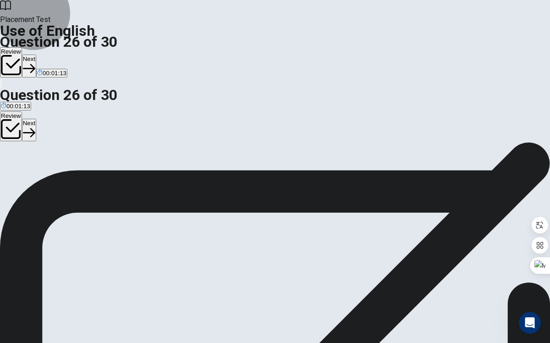
click at [22, 111] on button "Review" at bounding box center [11, 126] width 22 height 30
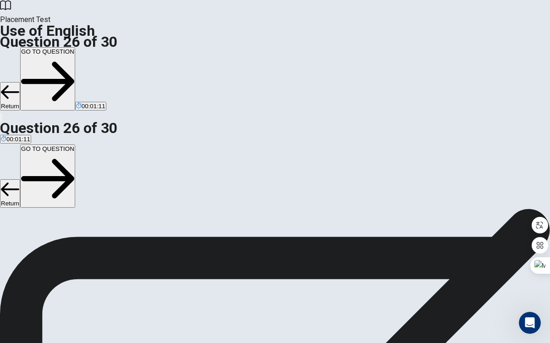
click at [20, 179] on button "Return" at bounding box center [10, 193] width 20 height 28
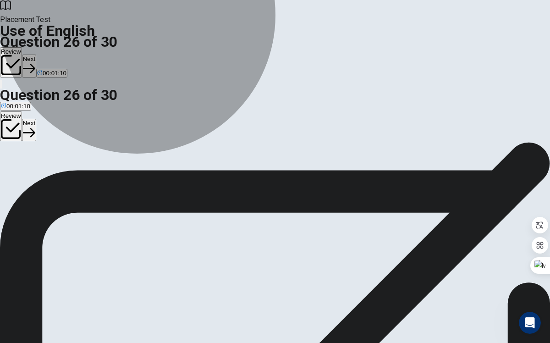
click at [62, 112] on button "C can opener" at bounding box center [45, 104] width 33 height 16
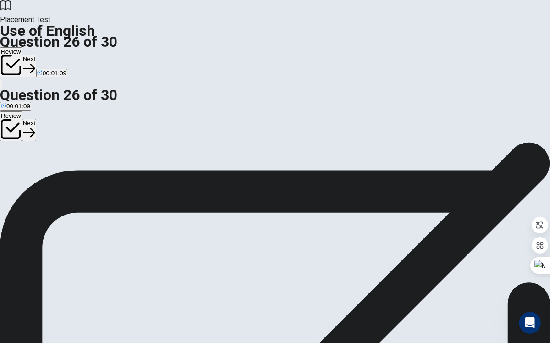
click at [465, 111] on div "Review Next" at bounding box center [275, 126] width 550 height 31
click at [22, 111] on button "Review" at bounding box center [11, 126] width 22 height 30
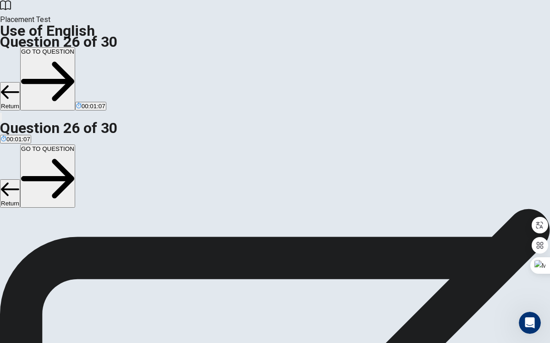
click at [20, 179] on button "Return" at bounding box center [10, 193] width 20 height 28
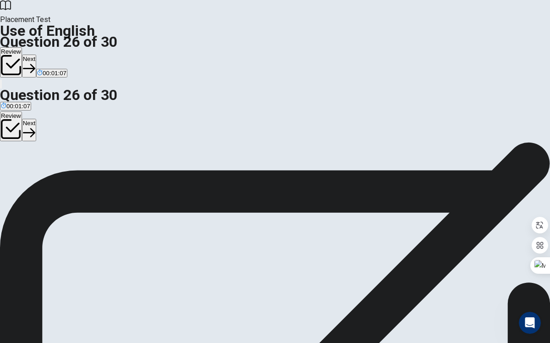
click at [77, 112] on button "D radio" at bounding box center [70, 104] width 16 height 16
click at [22, 111] on button "Review" at bounding box center [11, 126] width 22 height 30
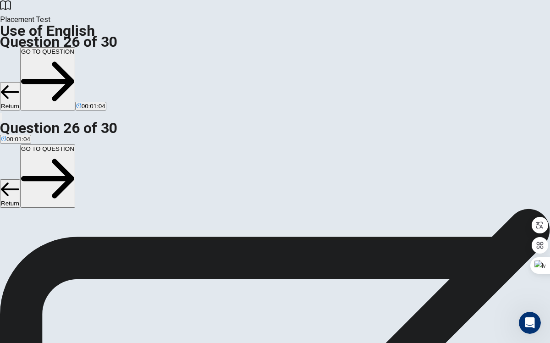
click at [20, 179] on button "Return" at bounding box center [10, 193] width 20 height 28
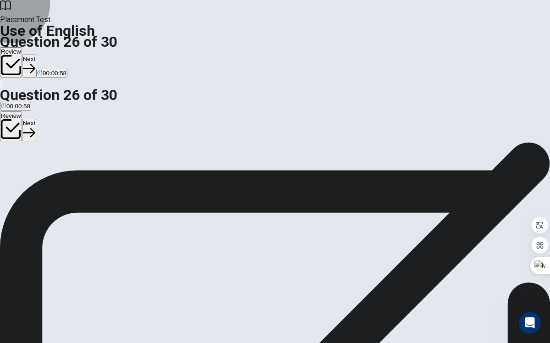
click at [22, 111] on button "Review" at bounding box center [11, 126] width 22 height 30
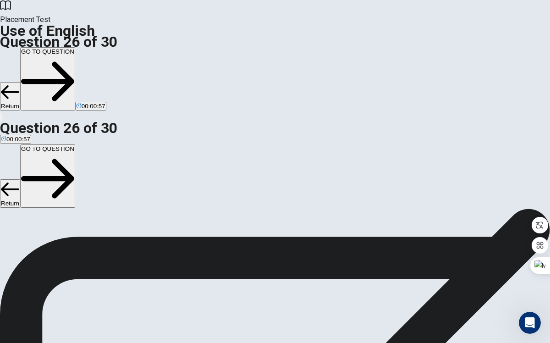
click at [20, 179] on button "Return" at bounding box center [10, 193] width 20 height 28
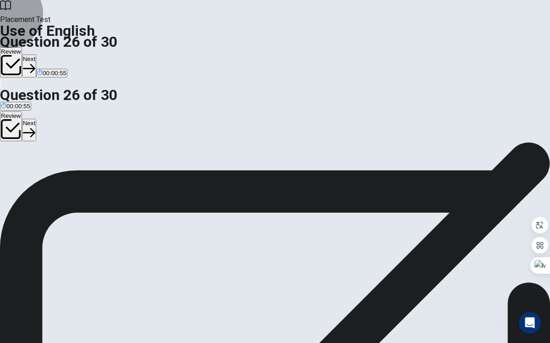
click at [36, 119] on button "Next" at bounding box center [29, 130] width 14 height 22
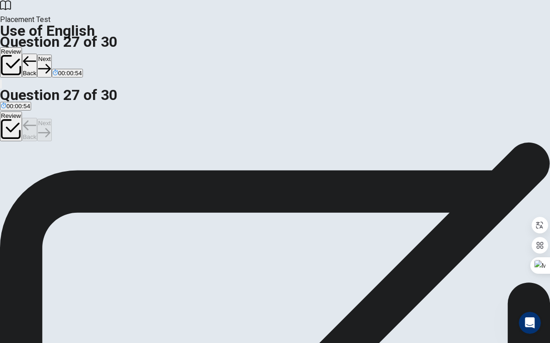
click at [38, 118] on button "Back" at bounding box center [30, 130] width 16 height 24
click at [22, 111] on button "Review" at bounding box center [11, 126] width 22 height 30
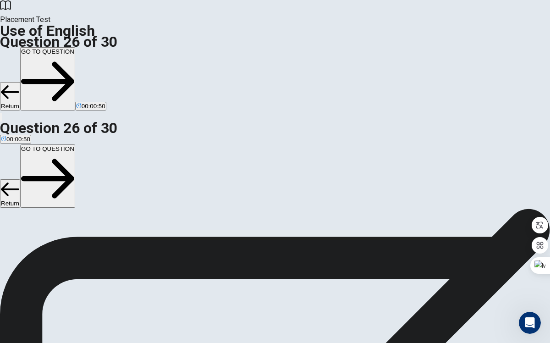
click at [20, 179] on button "Return" at bounding box center [10, 193] width 20 height 28
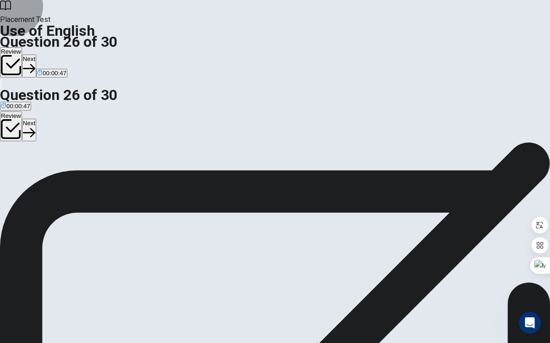
click at [36, 119] on button "Next" at bounding box center [29, 130] width 14 height 22
click at [51, 119] on button "Next" at bounding box center [44, 130] width 14 height 22
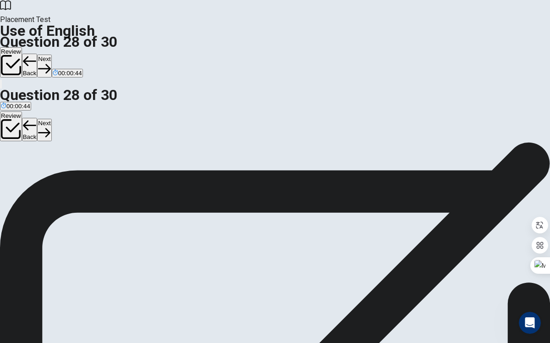
click at [51, 119] on button "Next" at bounding box center [44, 130] width 14 height 22
click at [38, 118] on button "Back" at bounding box center [30, 130] width 16 height 24
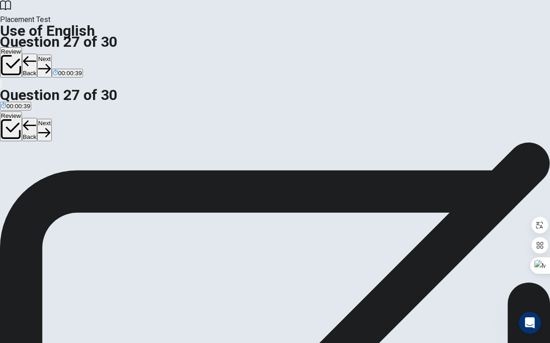
click at [38, 118] on button "Back" at bounding box center [30, 130] width 16 height 24
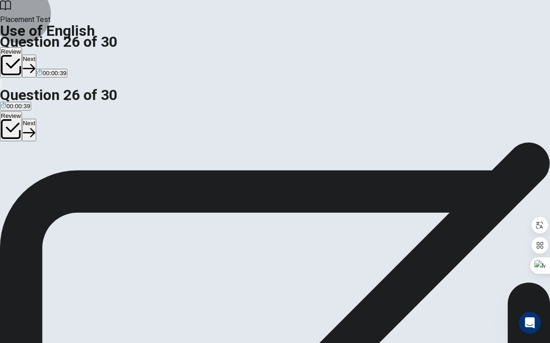
click at [22, 111] on button "Review" at bounding box center [11, 126] width 22 height 30
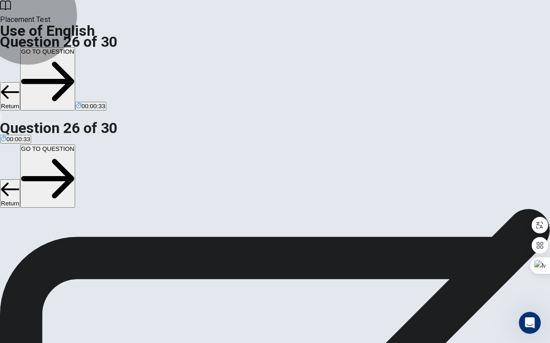
click at [75, 144] on button "GO TO QUESTION" at bounding box center [47, 175] width 55 height 63
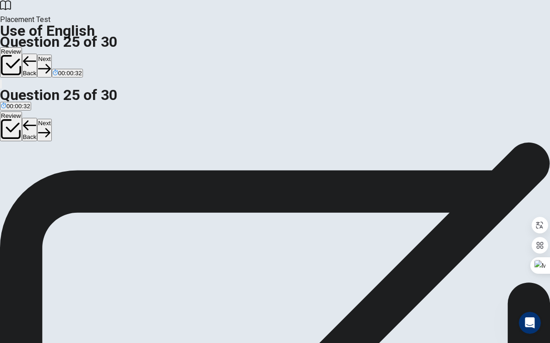
click at [51, 119] on button "Next" at bounding box center [44, 130] width 14 height 22
click at [518, 111] on div "Review Next" at bounding box center [275, 126] width 550 height 31
click at [36, 119] on button "Next" at bounding box center [29, 130] width 14 height 22
click at [51, 119] on button "Next" at bounding box center [44, 130] width 14 height 22
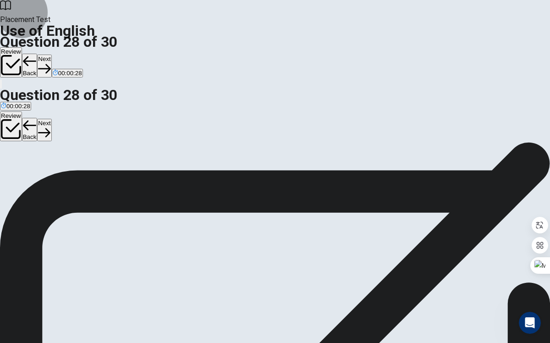
click at [51, 119] on button "Next" at bounding box center [44, 130] width 14 height 22
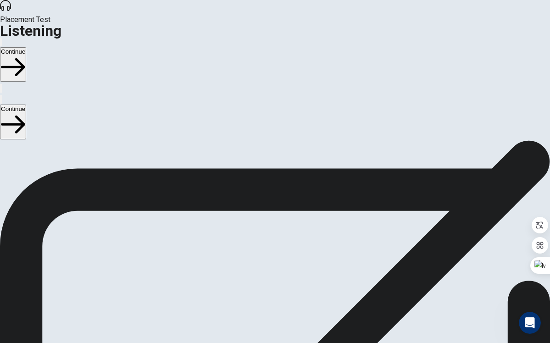
click at [2, 95] on button "button" at bounding box center [1, 99] width 2 height 9
click at [1, 101] on icon "button" at bounding box center [1, 101] width 0 height 0
click at [549, 53] on span at bounding box center [560, 53] width 0 height 0
click at [1, 101] on icon "button" at bounding box center [1, 101] width 0 height 0
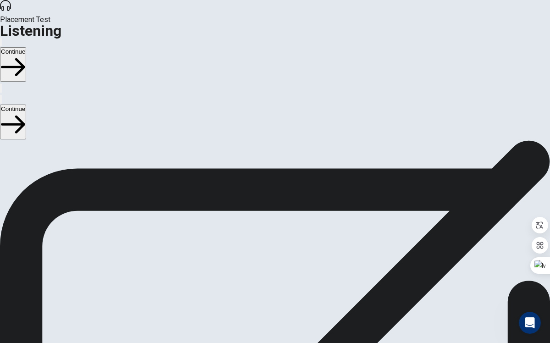
click at [395, 140] on div "Listening Instructions There are 3 audio clips in this section. Each clip has 5…" at bounding box center [275, 211] width 550 height 143
click at [26, 104] on button "Continue" at bounding box center [13, 121] width 26 height 34
type input "2"
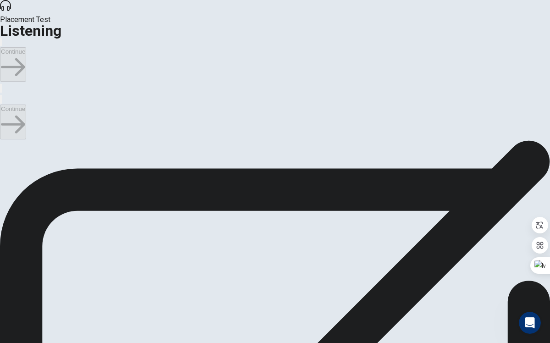
click at [6, 126] on input "checkbox" at bounding box center [3, 129] width 6 height 6
checkbox input "true"
type input "4"
click at [6, 113] on input "checkbox" at bounding box center [3, 116] width 6 height 6
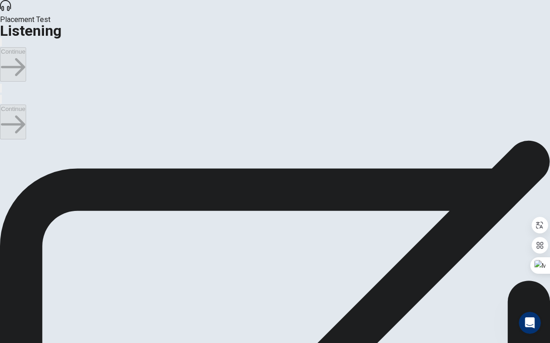
checkbox input "false"
type input "15"
click at [6, 142] on input "checkbox" at bounding box center [3, 145] width 6 height 6
checkbox input "true"
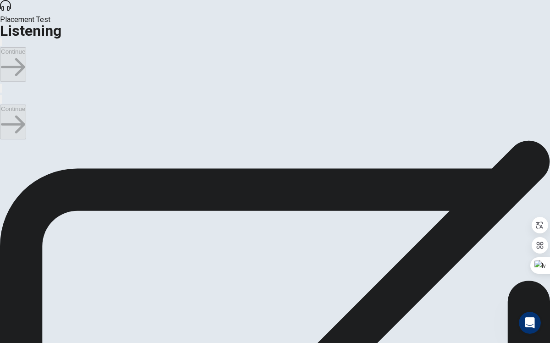
scroll to position [50, 0]
drag, startPoint x: 203, startPoint y: 225, endPoint x: 224, endPoint y: 225, distance: 21.1
drag, startPoint x: 209, startPoint y: 225, endPoint x: 256, endPoint y: 225, distance: 47.2
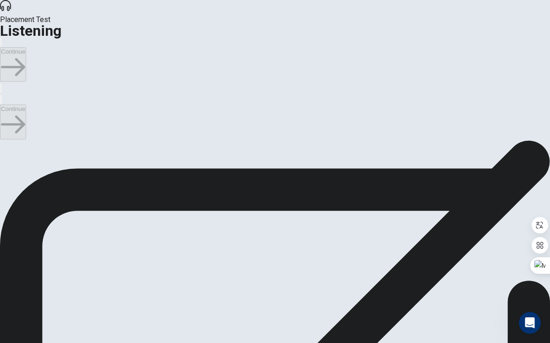
drag, startPoint x: 256, startPoint y: 225, endPoint x: 330, endPoint y: 179, distance: 87.9
type input "22"
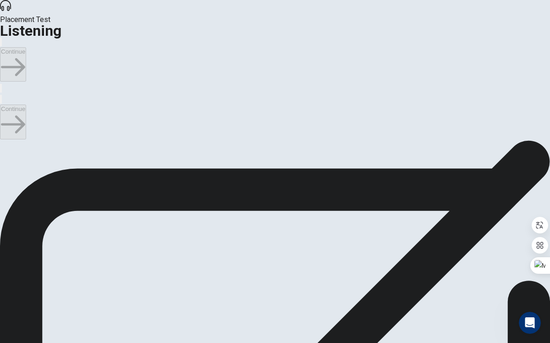
click at [6, 142] on input "checkbox" at bounding box center [3, 145] width 6 height 6
checkbox input "false"
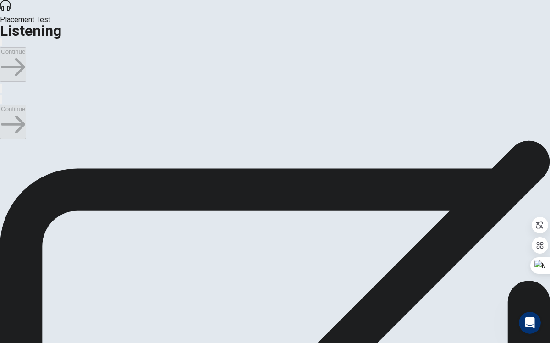
scroll to position [172, 0]
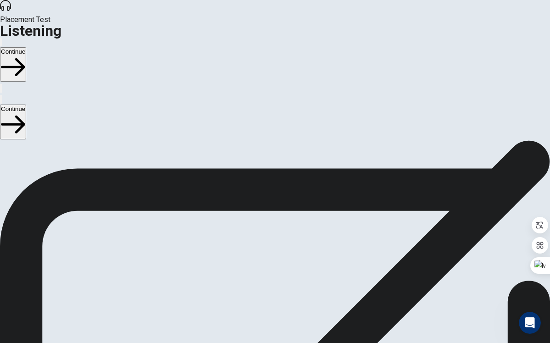
click at [26, 104] on button "Continue" at bounding box center [13, 121] width 26 height 34
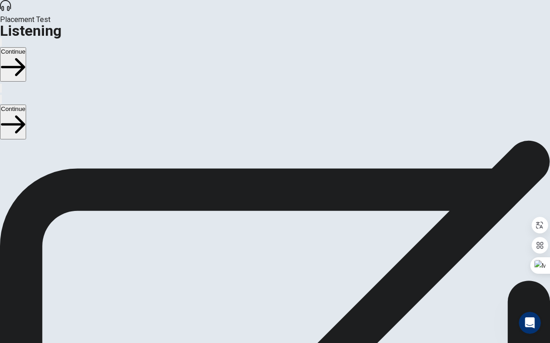
click at [26, 104] on button "Continue" at bounding box center [13, 121] width 26 height 34
type input "1"
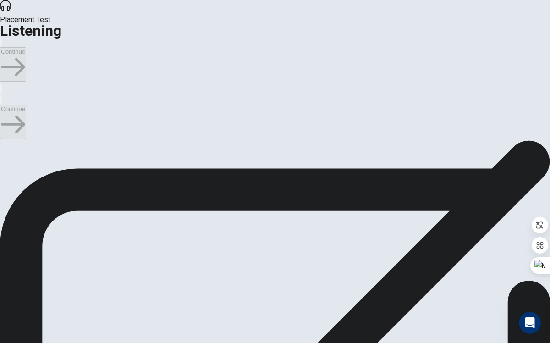
click at [6, 142] on input "checkbox" at bounding box center [3, 145] width 6 height 6
checkbox input "true"
type input "2"
click at [6, 144] on input "checkbox" at bounding box center [3, 145] width 6 height 6
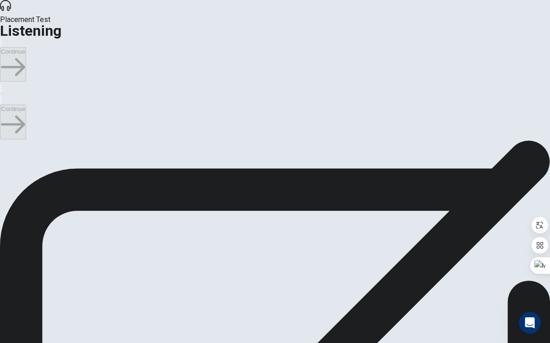
click at [6, 147] on input "checkbox" at bounding box center [3, 145] width 6 height 6
checkbox input "true"
type input "16"
click at [6, 142] on input "checkbox" at bounding box center [3, 145] width 6 height 6
checkbox input "false"
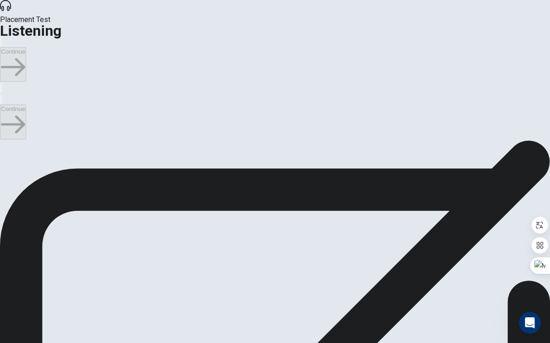
scroll to position [120, 0]
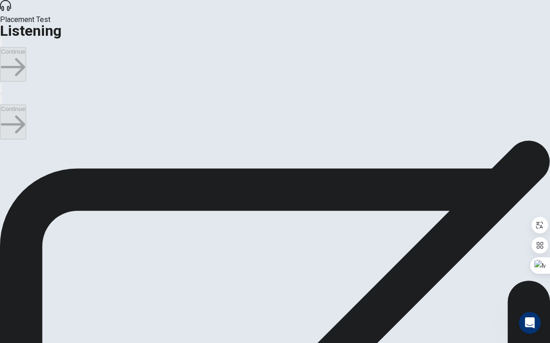
scroll to position [429, 0]
click at [26, 104] on button "Continue" at bounding box center [13, 121] width 26 height 34
click at [174, 247] on div "You must click this to continue" at bounding box center [126, 241] width 97 height 11
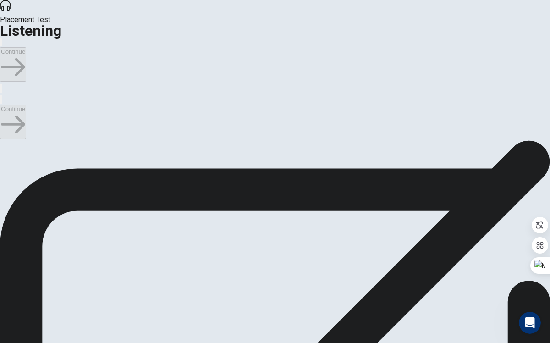
scroll to position [40, 0]
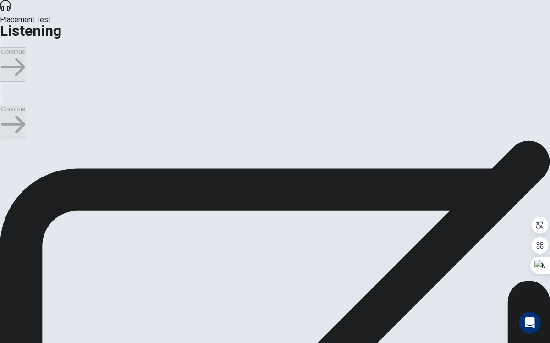
scroll to position [431, 0]
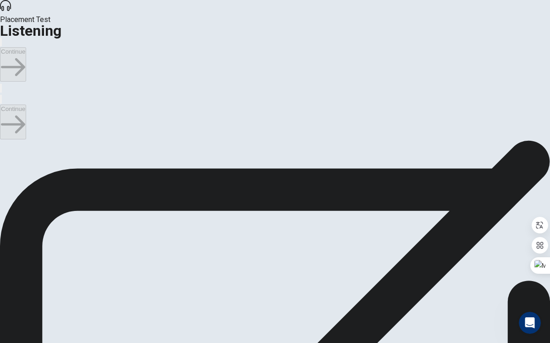
click at [26, 104] on button "Continue" at bounding box center [13, 121] width 26 height 34
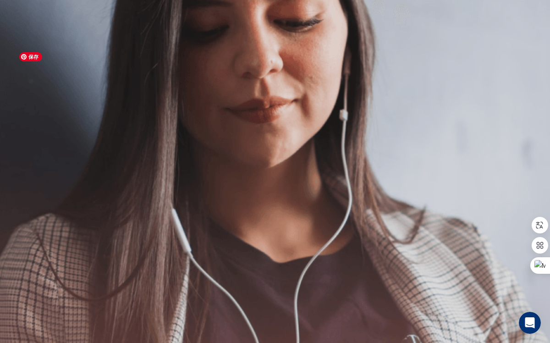
scroll to position [0, 0]
click at [26, 104] on button "Continue" at bounding box center [13, 121] width 26 height 34
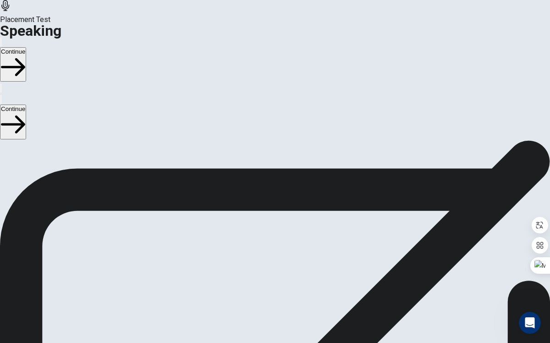
scroll to position [201, 0]
click at [283, 119] on icon at bounding box center [274, 104] width 27 height 27
click at [289, 133] on div at bounding box center [274, 127] width 27 height 11
click at [265, 132] on button "Play Audio" at bounding box center [264, 127] width 2 height 9
click at [265, 132] on button "Pause Audio" at bounding box center [264, 127] width 2 height 9
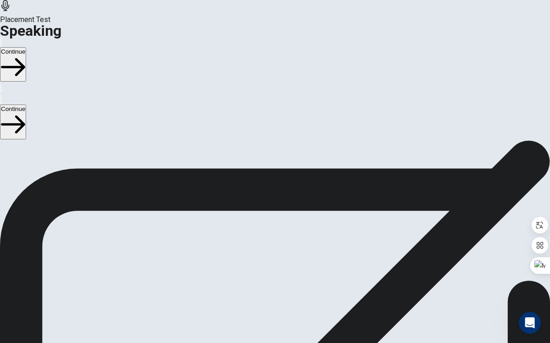
scroll to position [0, 0]
click at [26, 104] on button "Continue" at bounding box center [13, 121] width 26 height 34
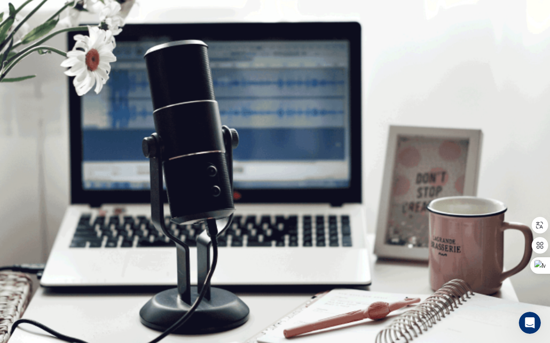
click at [26, 104] on button "Continue" at bounding box center [13, 121] width 26 height 34
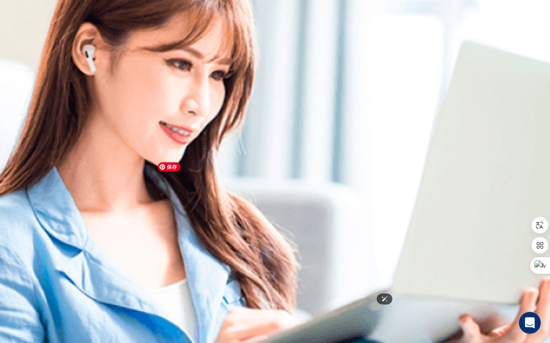
scroll to position [114, 0]
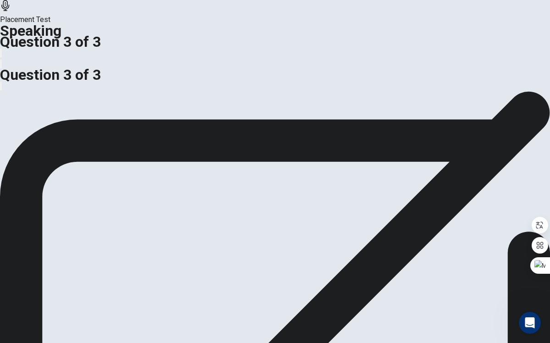
scroll to position [0, 0]
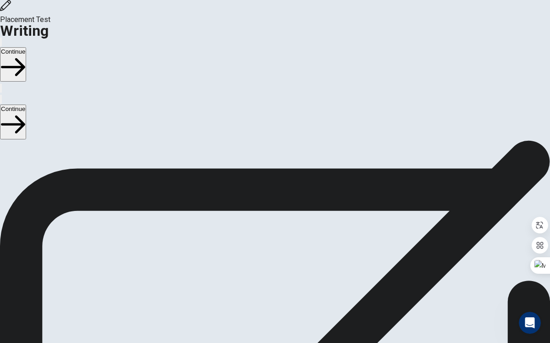
click at [493, 104] on div "Continue" at bounding box center [275, 121] width 550 height 35
click at [26, 104] on button "Continue" at bounding box center [13, 121] width 26 height 34
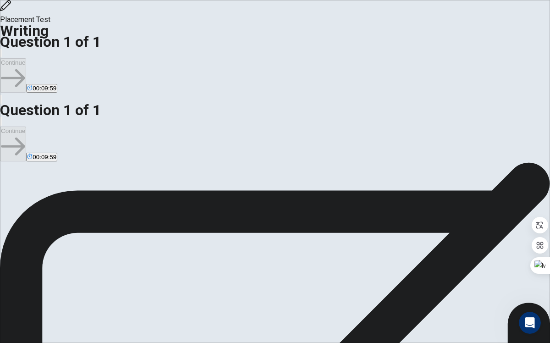
type textarea "m"
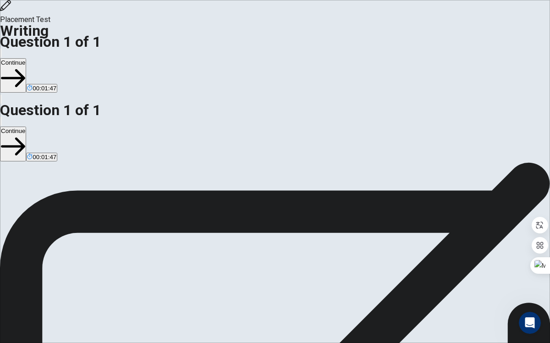
type textarea "My most important lesson is English. Because if you english langage is good, an…"
click at [26, 126] on button "Continue" at bounding box center [13, 143] width 26 height 34
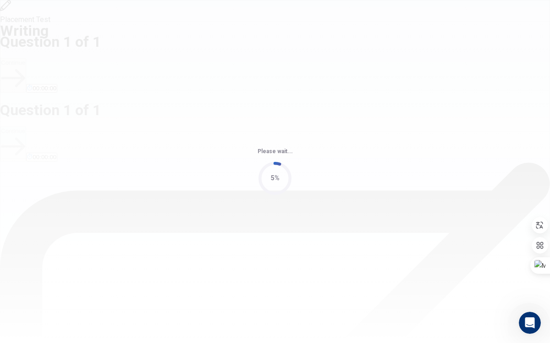
scroll to position [0, 0]
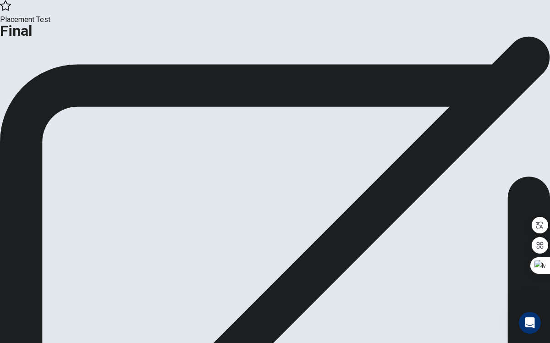
click at [73, 82] on button "Continue" at bounding box center [54, 75] width 37 height 12
